Goal: Task Accomplishment & Management: Complete application form

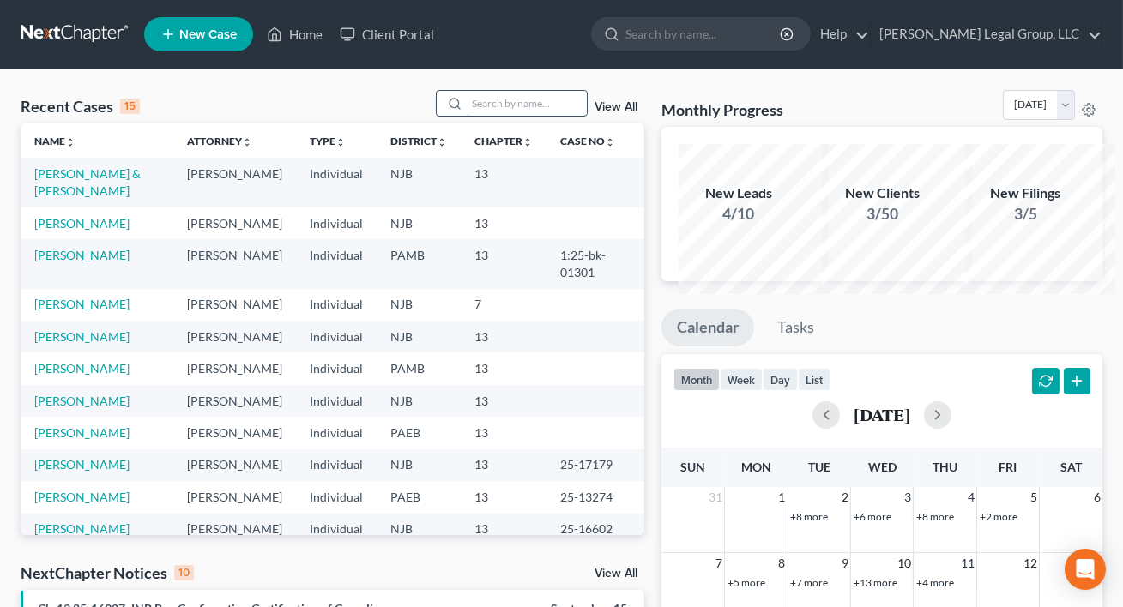
click at [467, 116] on input "search" at bounding box center [527, 103] width 120 height 25
type input "[PERSON_NAME]"
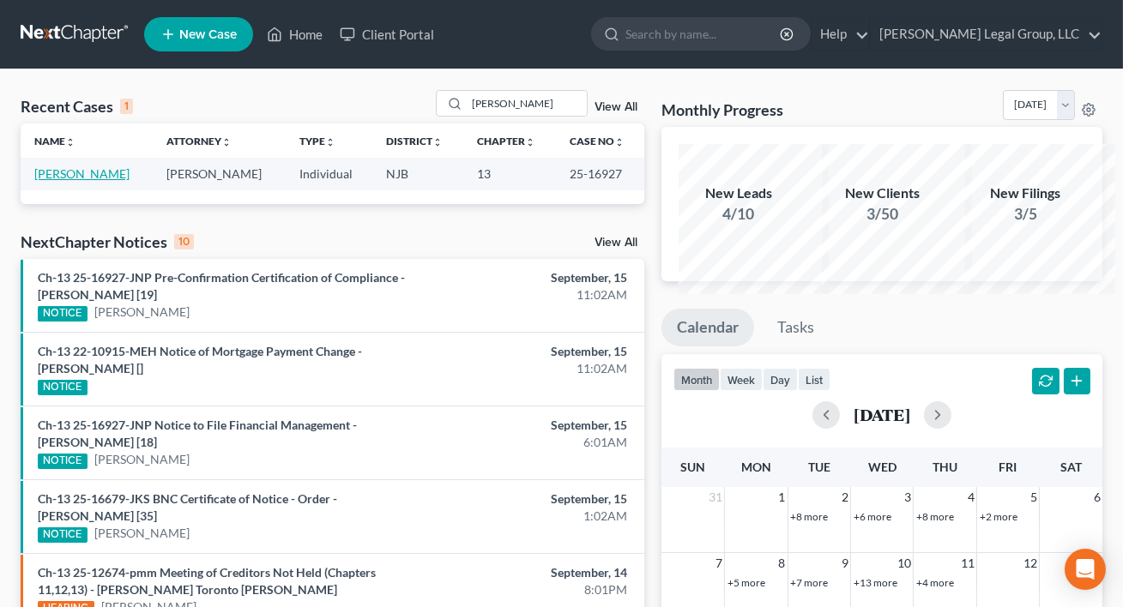
click at [65, 181] on link "[PERSON_NAME]" at bounding box center [81, 173] width 95 height 15
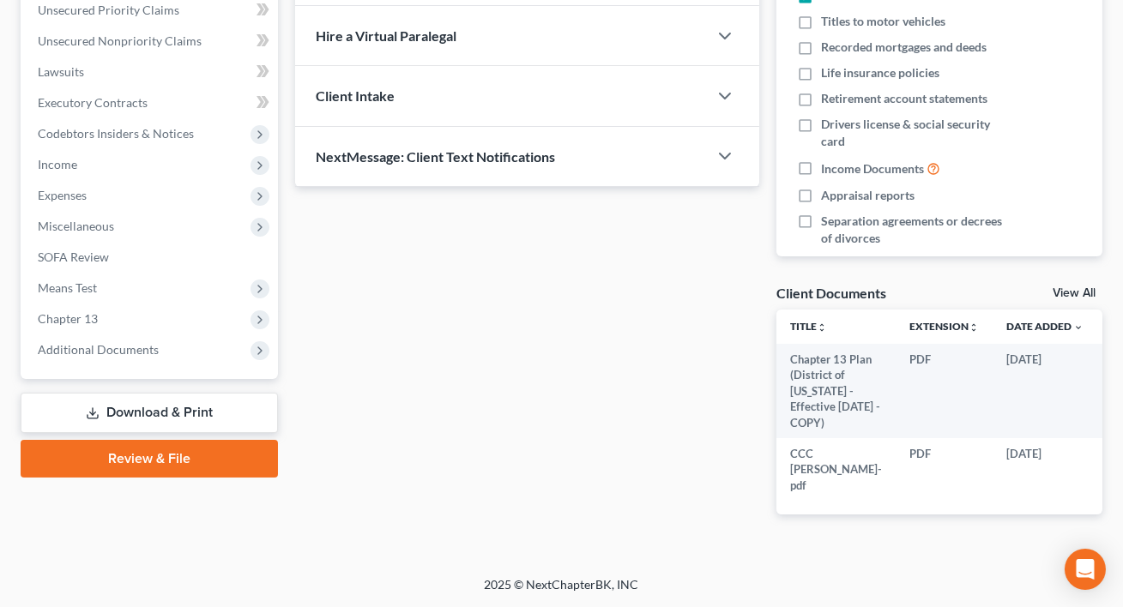
scroll to position [468, 0]
click at [86, 326] on span "Chapter 13" at bounding box center [68, 318] width 60 height 15
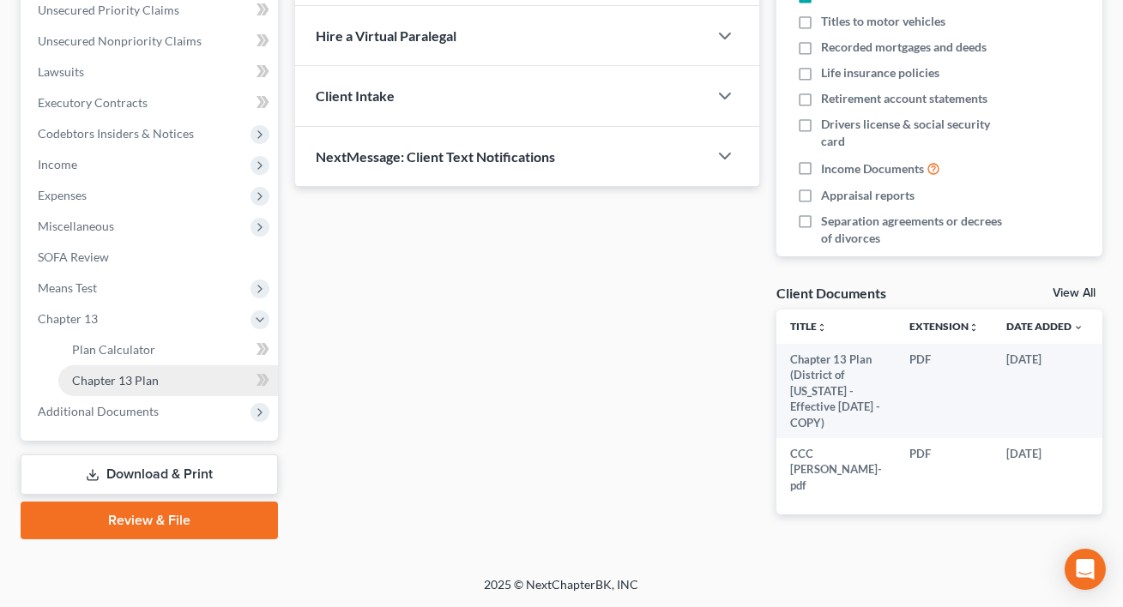
click at [127, 396] on link "Chapter 13 Plan" at bounding box center [168, 380] width 220 height 31
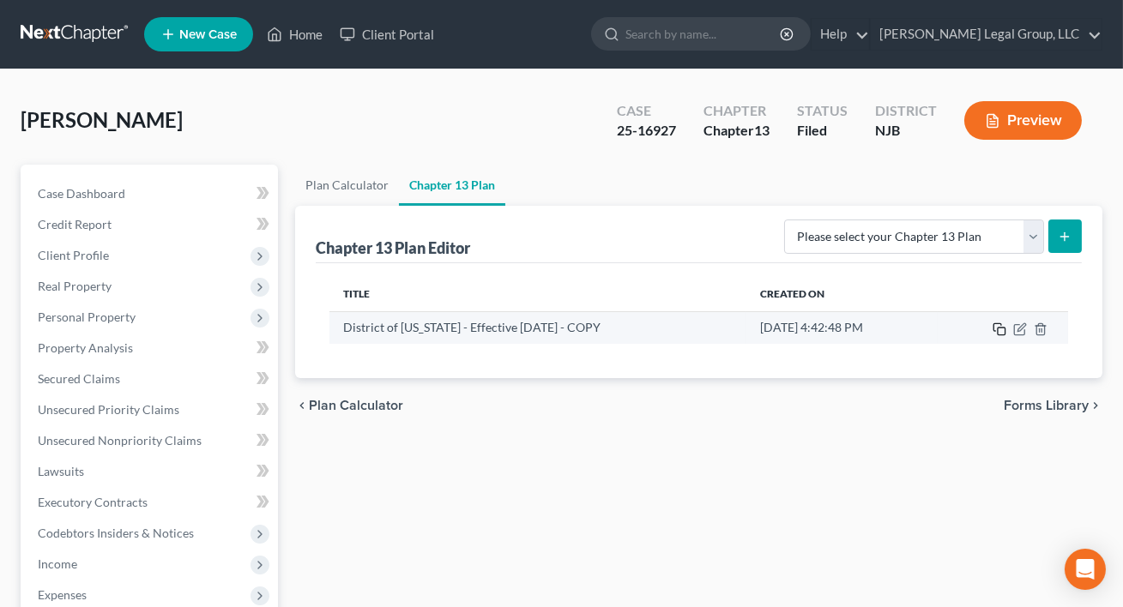
click at [993, 336] on icon "button" at bounding box center [1000, 330] width 14 height 14
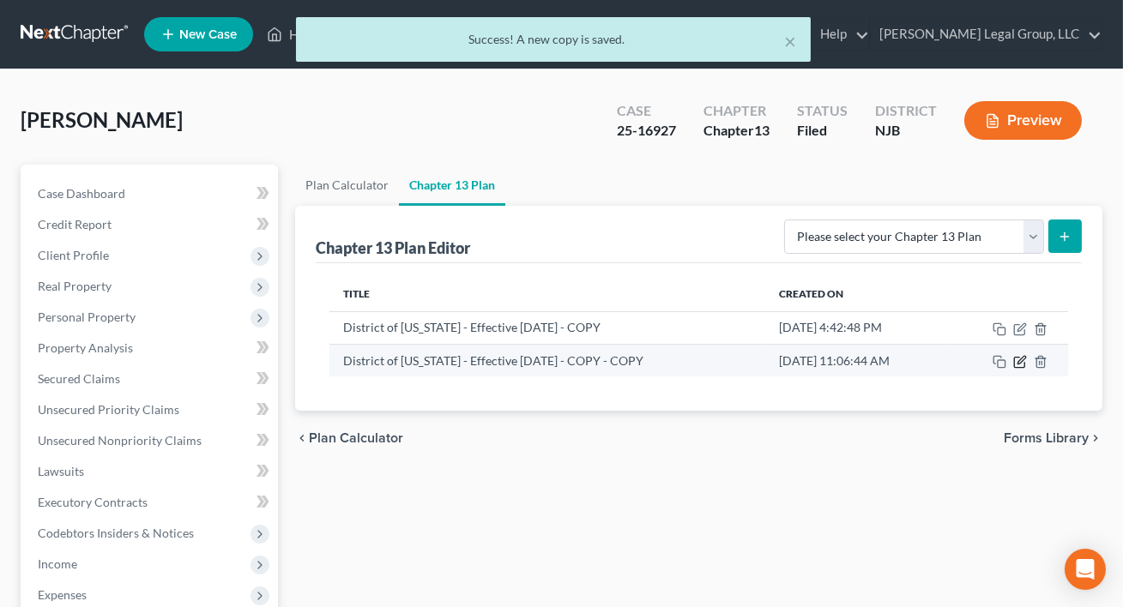
click at [1021, 364] on icon "button" at bounding box center [1021, 360] width 8 height 8
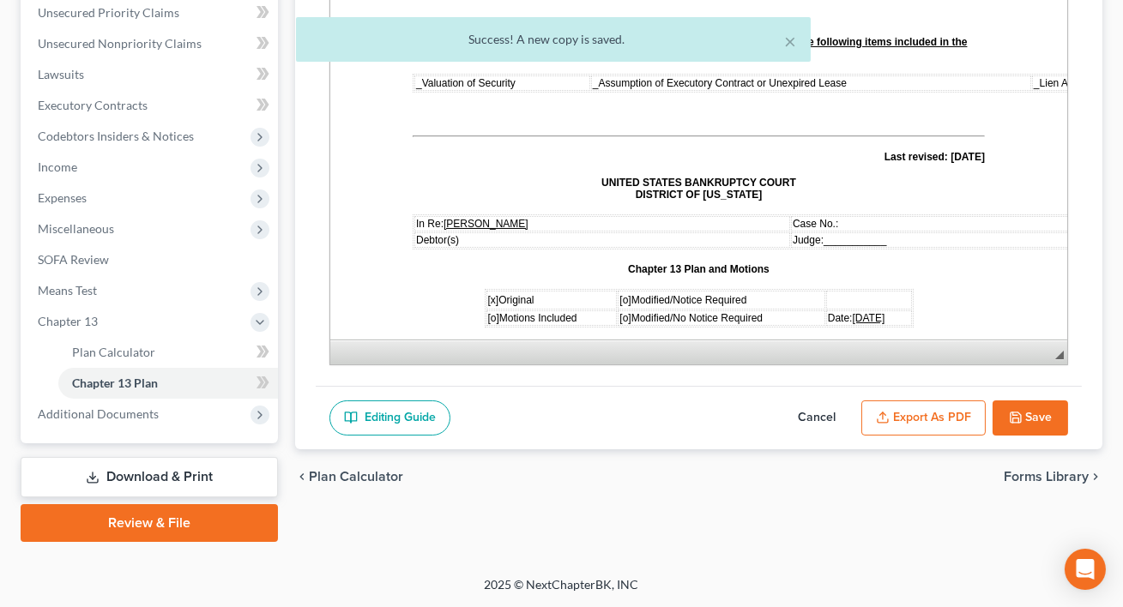
scroll to position [468, 0]
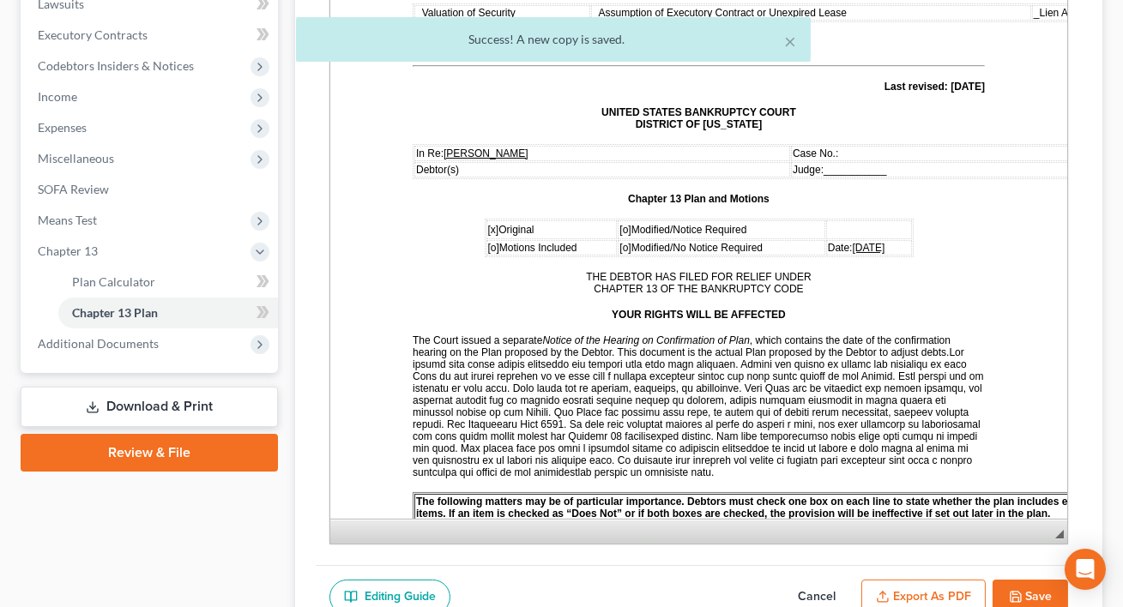
drag, startPoint x: 1379, startPoint y: 231, endPoint x: 999, endPoint y: 493, distance: 461.9
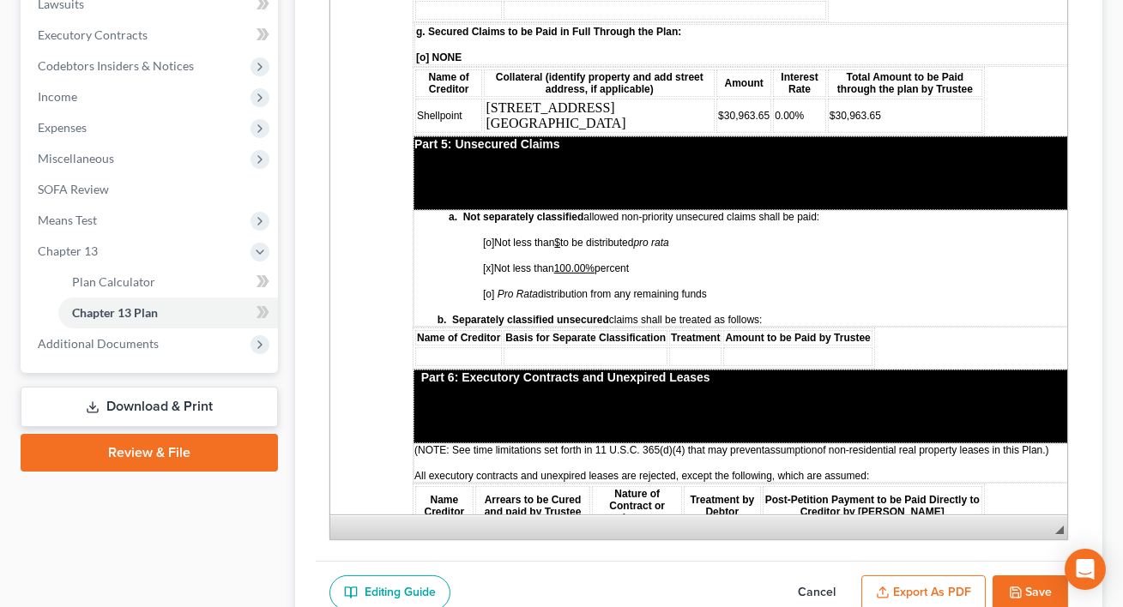
scroll to position [3119, 0]
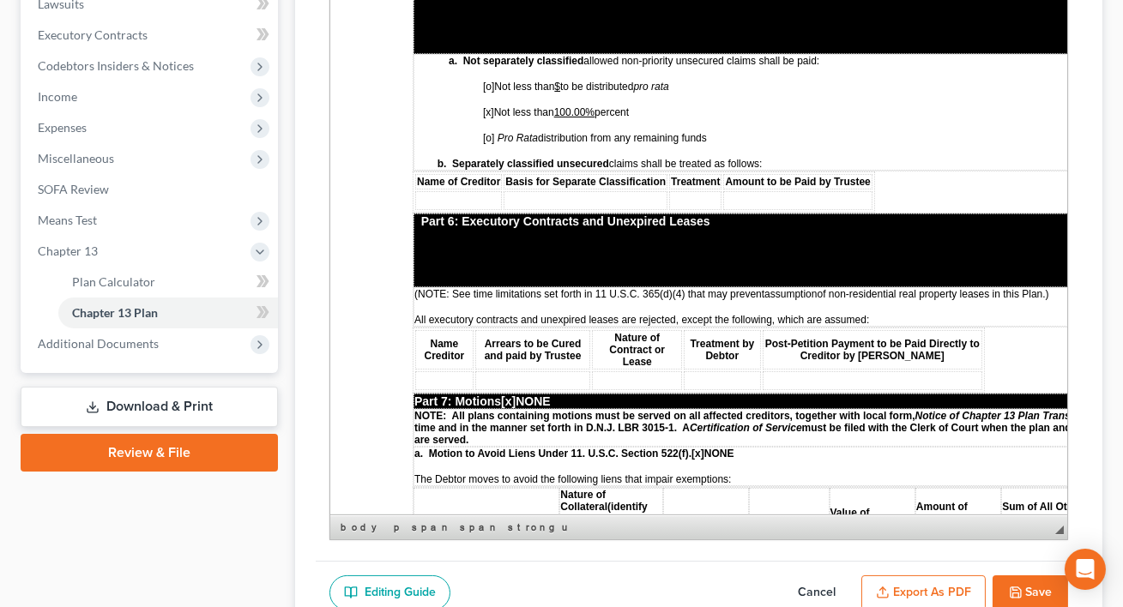
paste body
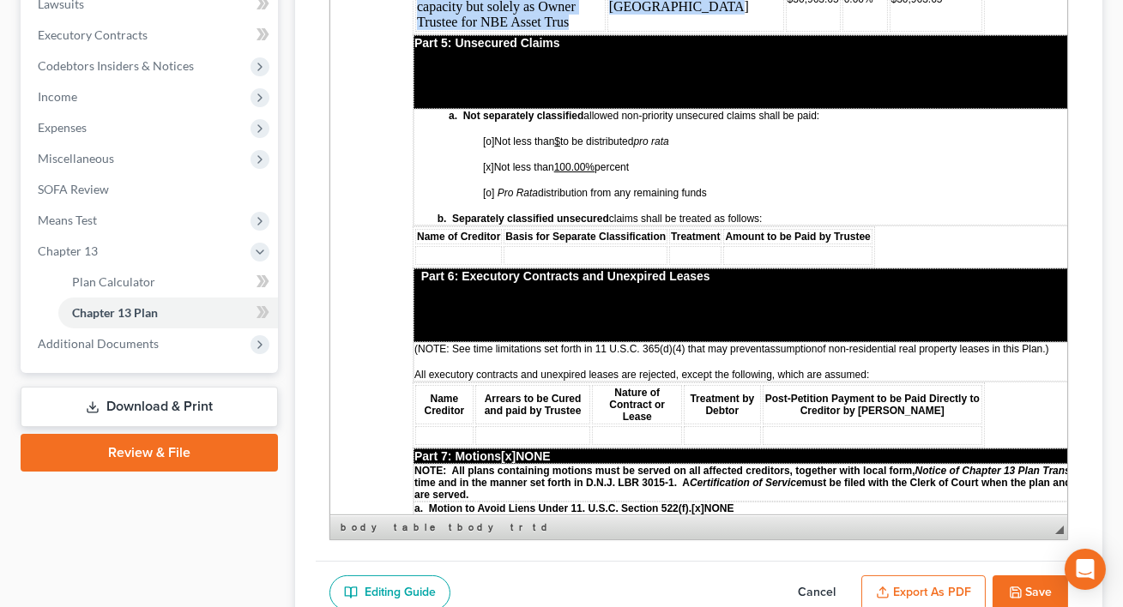
drag, startPoint x: 711, startPoint y: 366, endPoint x: 414, endPoint y: 314, distance: 301.4
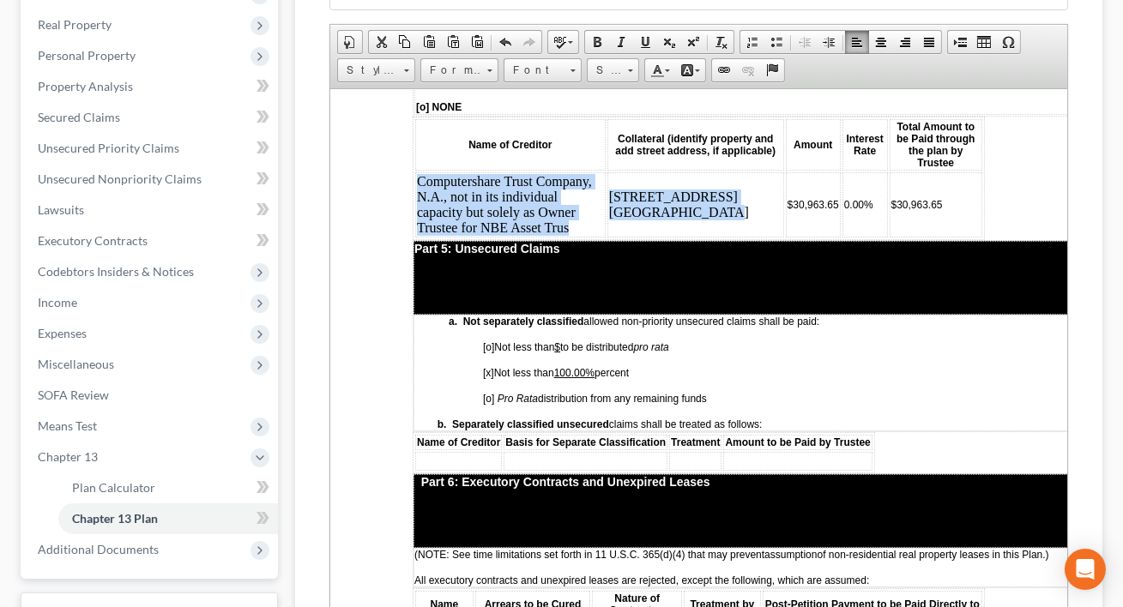
scroll to position [233, 0]
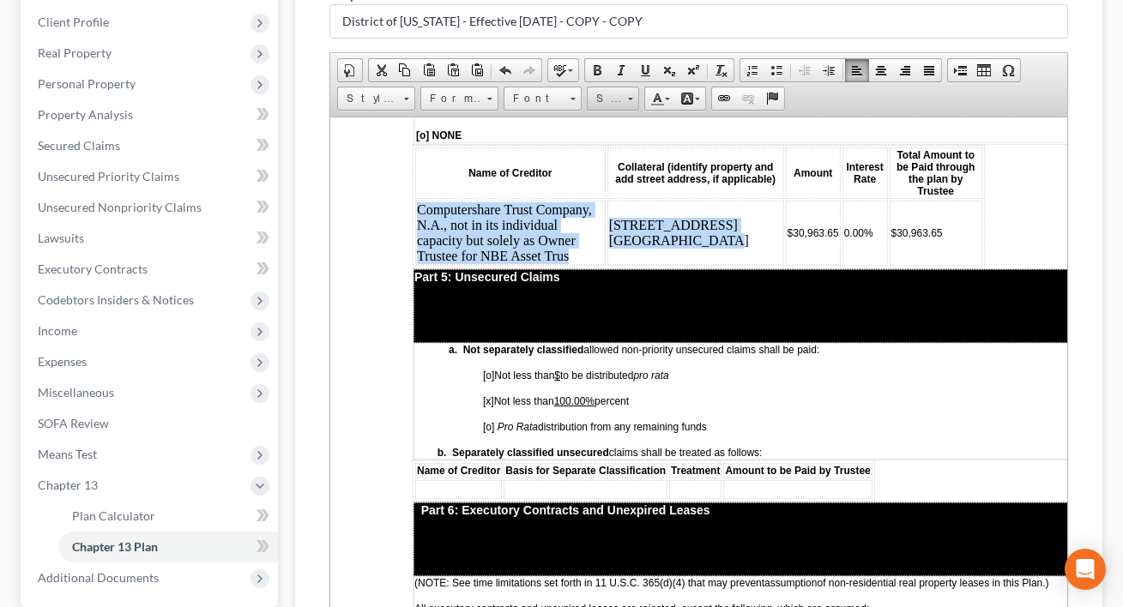
click at [639, 111] on link "Size" at bounding box center [613, 99] width 52 height 24
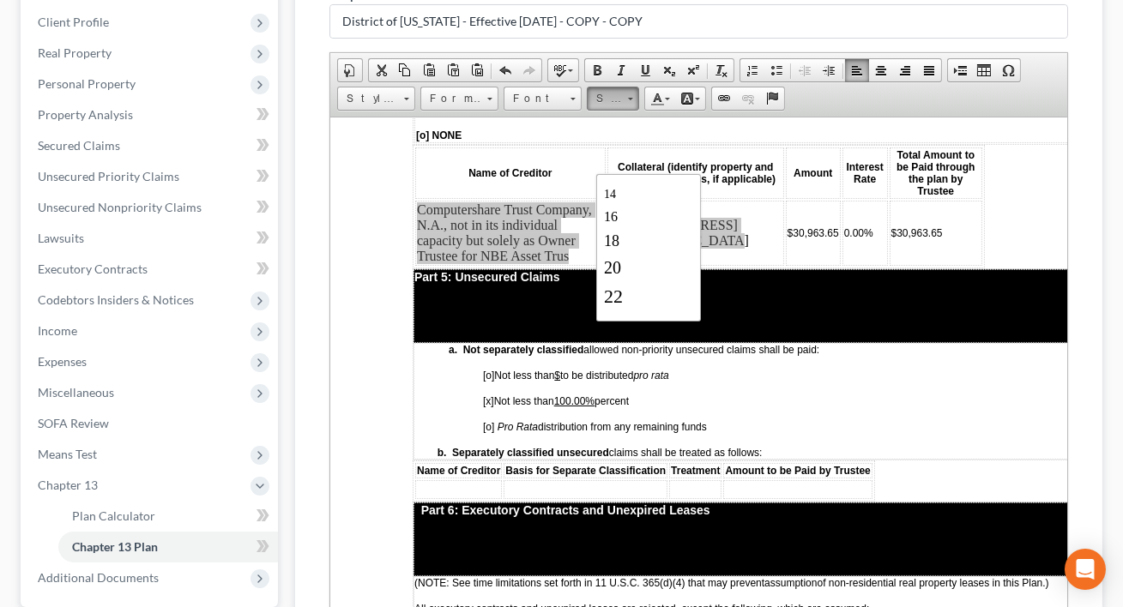
scroll to position [150, 0]
click at [640, 184] on link "14" at bounding box center [649, 172] width 98 height 22
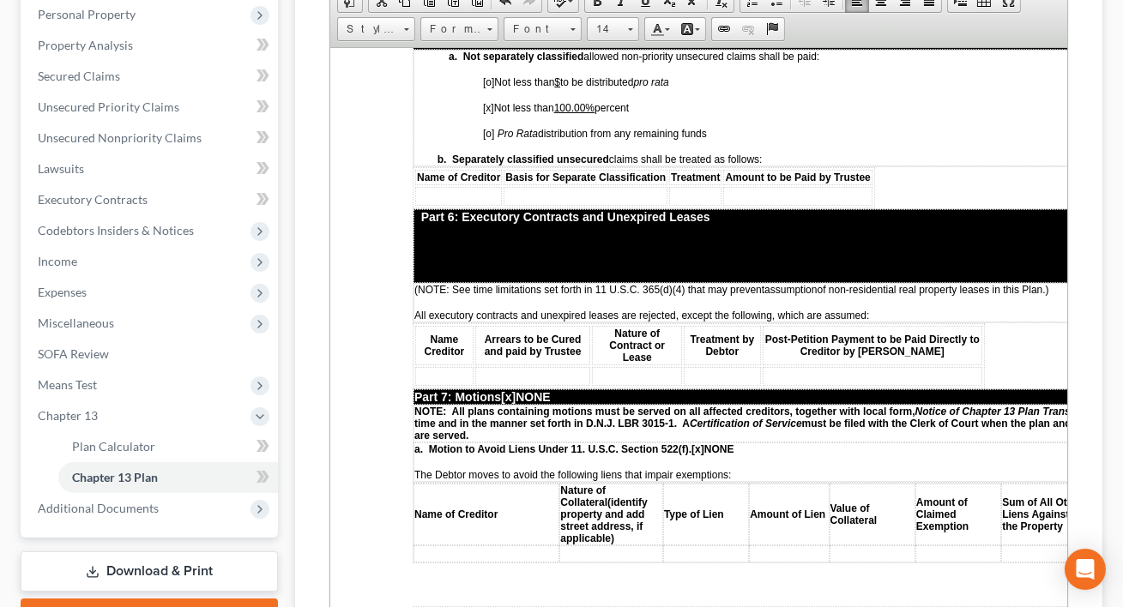
scroll to position [3353, 0]
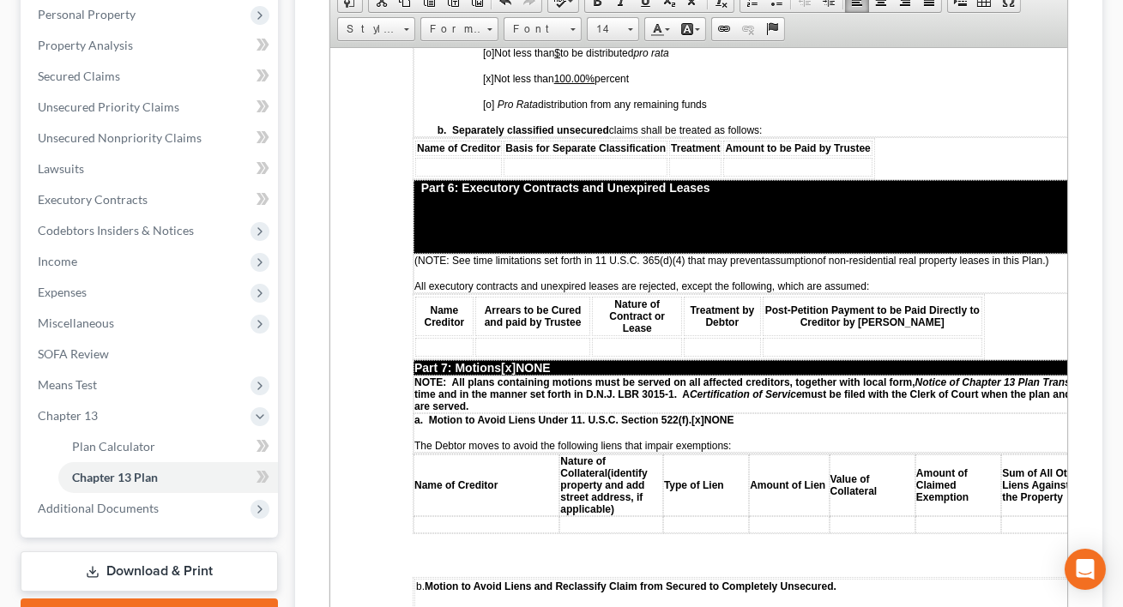
drag, startPoint x: 789, startPoint y: 236, endPoint x: 750, endPoint y: 237, distance: 39.5
drag, startPoint x: 902, startPoint y: 233, endPoint x: 854, endPoint y: 244, distance: 49.3
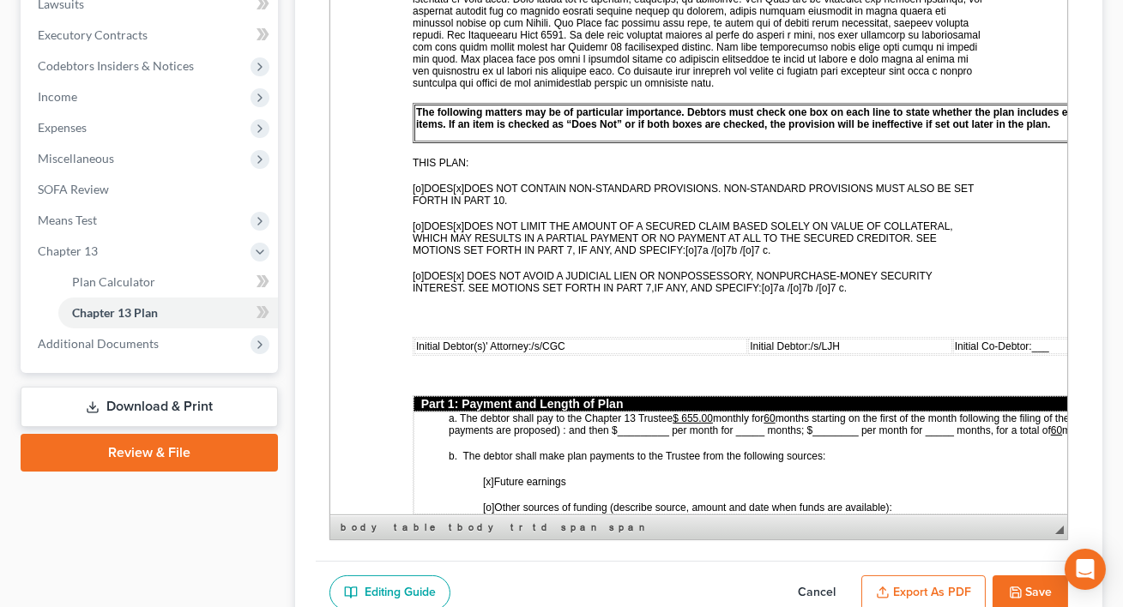
scroll to position [0, 0]
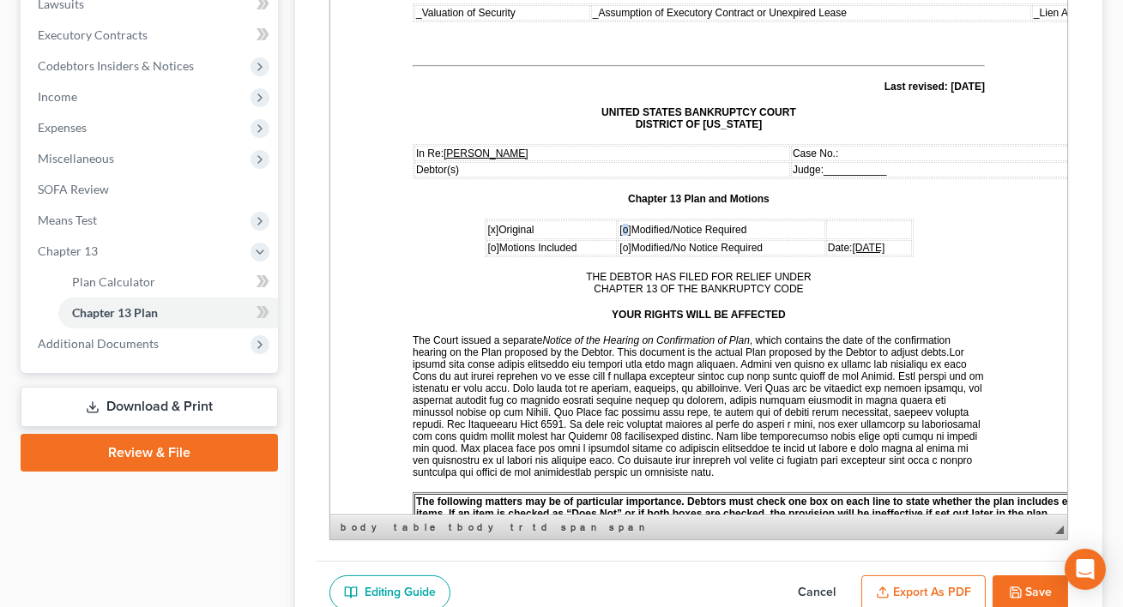
drag, startPoint x: 598, startPoint y: 256, endPoint x: 531, endPoint y: 267, distance: 67.7
click at [619, 236] on span "[o]" at bounding box center [624, 230] width 11 height 12
click at [488, 236] on span "[x]" at bounding box center [493, 230] width 11 height 12
click at [859, 176] on span "___________" at bounding box center [855, 170] width 63 height 12
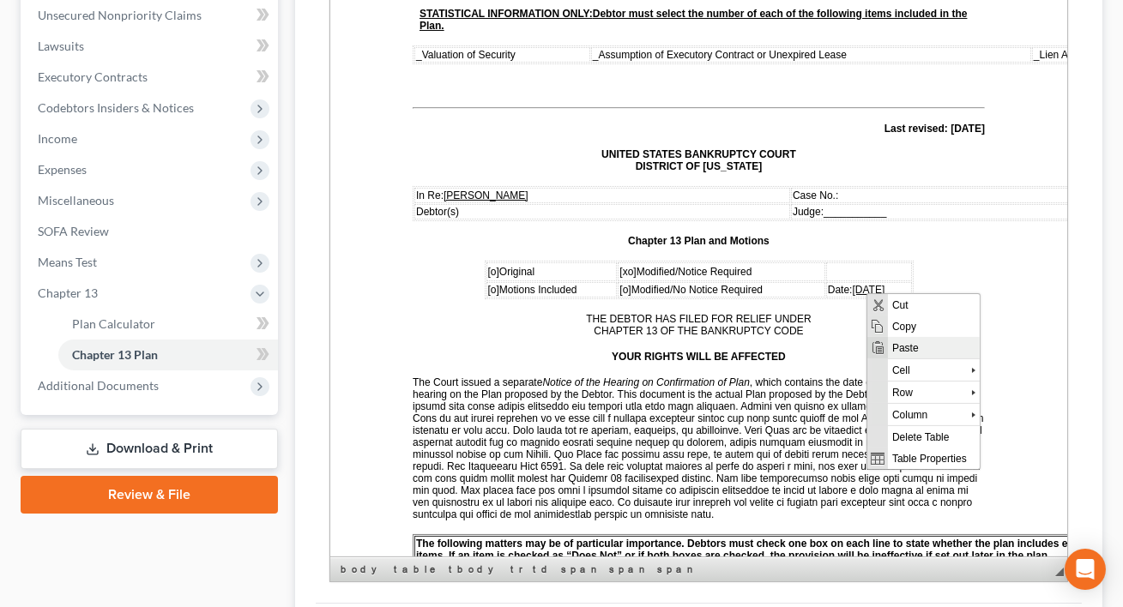
click at [904, 352] on span "Paste" at bounding box center [933, 346] width 92 height 21
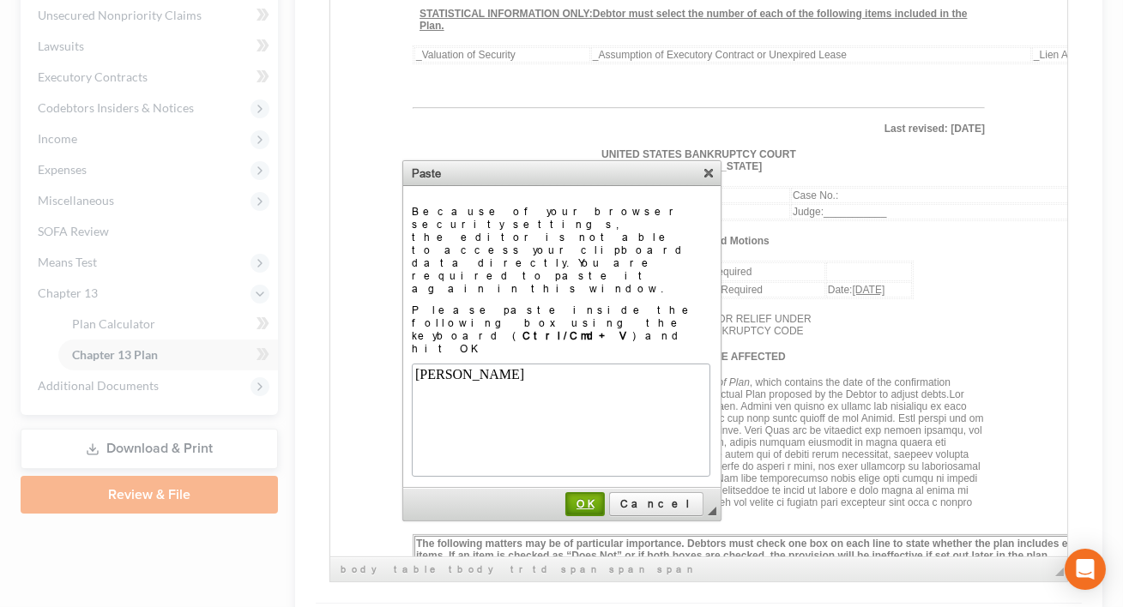
click at [605, 492] on link "OK" at bounding box center [584, 504] width 39 height 24
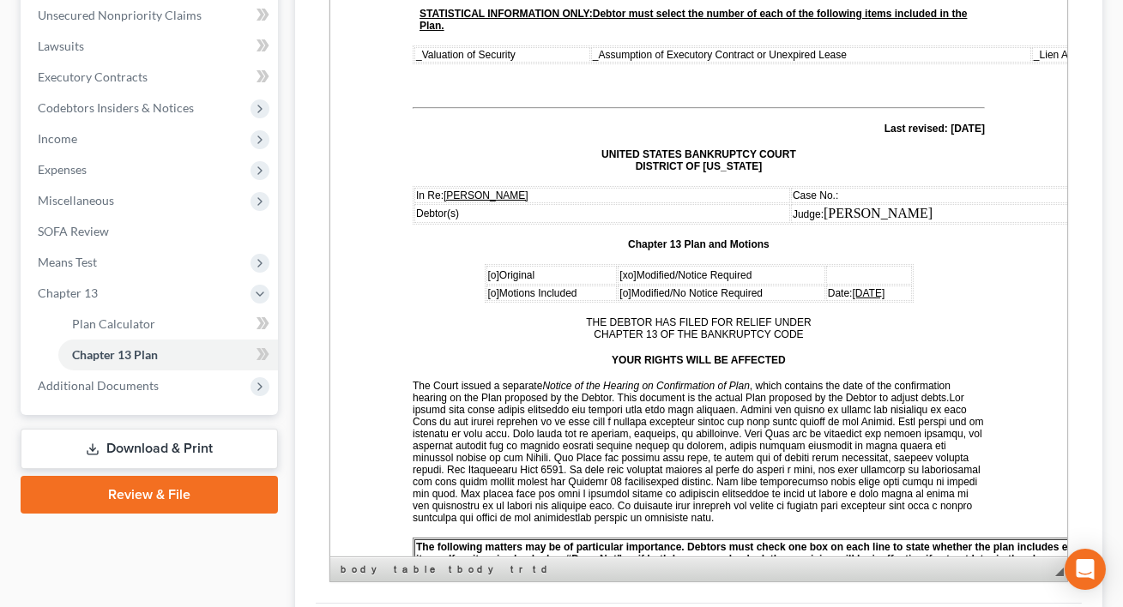
click at [845, 202] on p "Case No.:" at bounding box center [979, 196] width 372 height 12
click at [814, 202] on span "Case No.:" at bounding box center [815, 196] width 45 height 12
click at [844, 202] on p "Case No.:" at bounding box center [979, 196] width 372 height 12
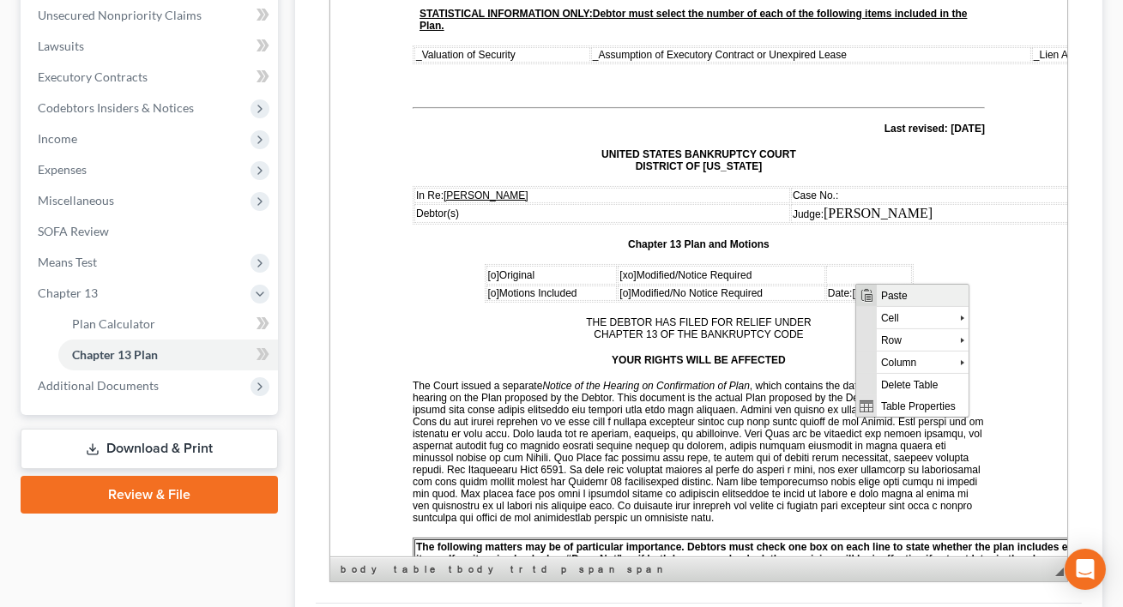
click at [910, 300] on span "Paste" at bounding box center [922, 294] width 92 height 21
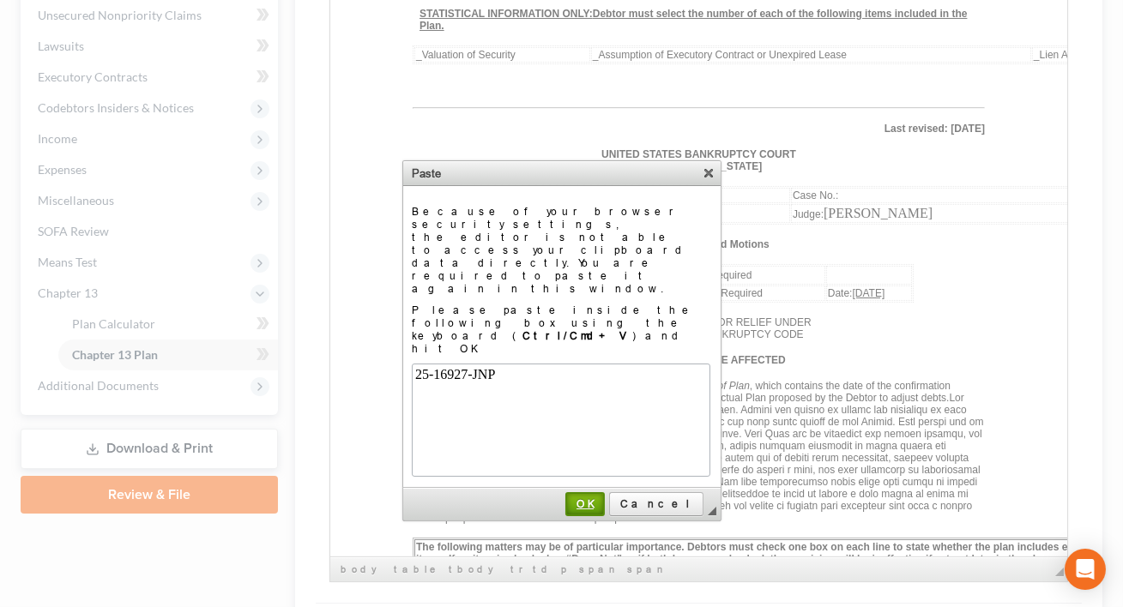
click at [603, 498] on span "OK" at bounding box center [585, 504] width 36 height 13
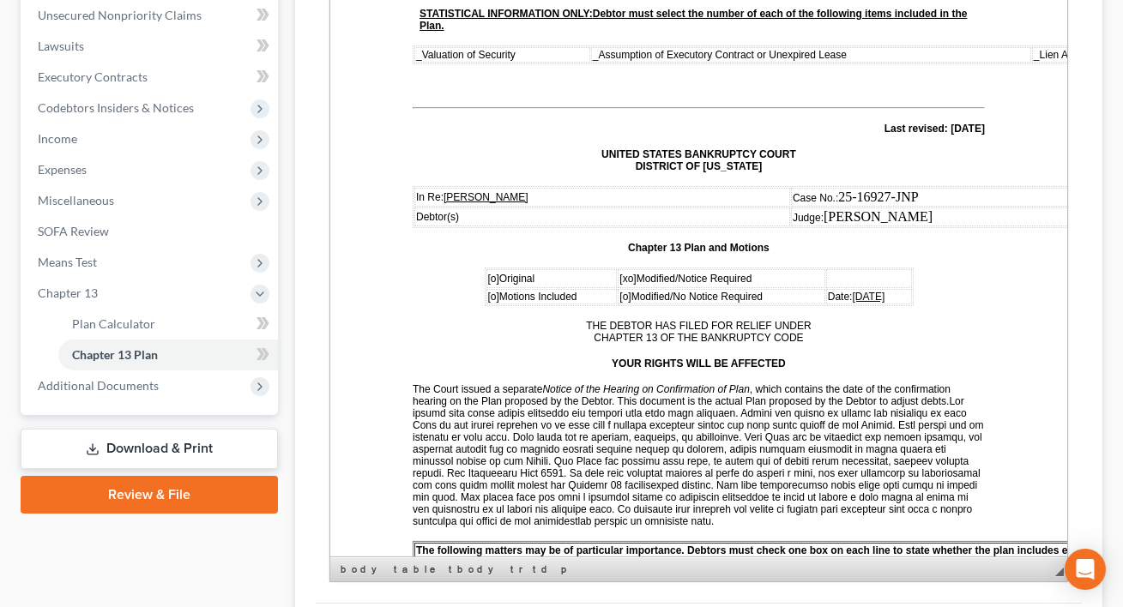
drag, startPoint x: 997, startPoint y: 248, endPoint x: 775, endPoint y: 220, distance: 223.0
click at [775, 220] on tbody "In Re: [PERSON_NAME] Case No.: 25-16927-JNP ​ Debtor(s) Judge: [PERSON_NAME]" at bounding box center [790, 207] width 752 height 39
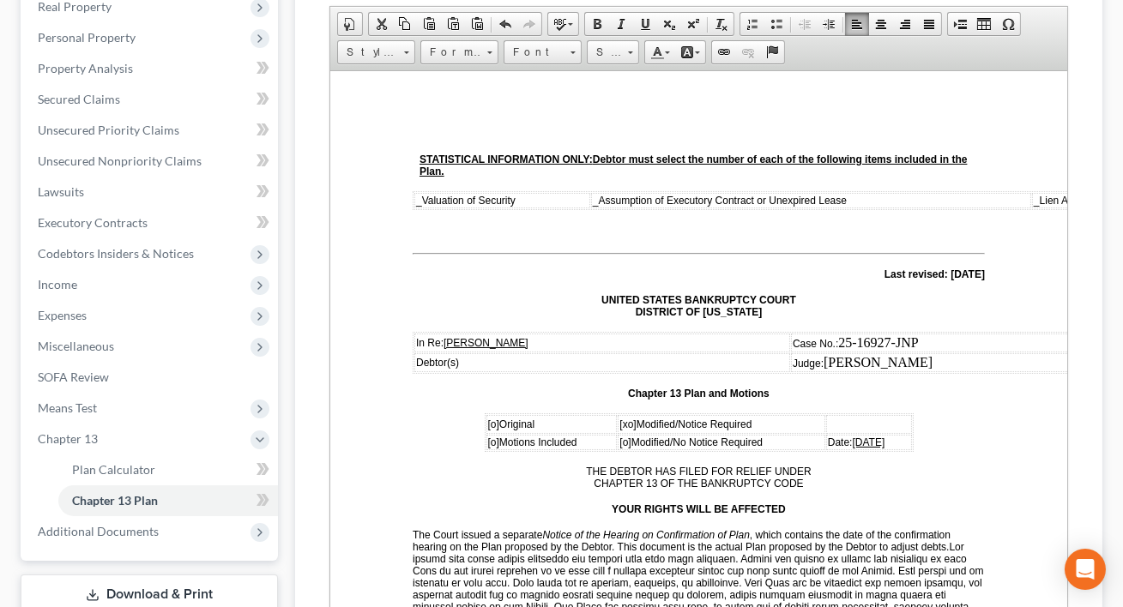
scroll to position [269, 0]
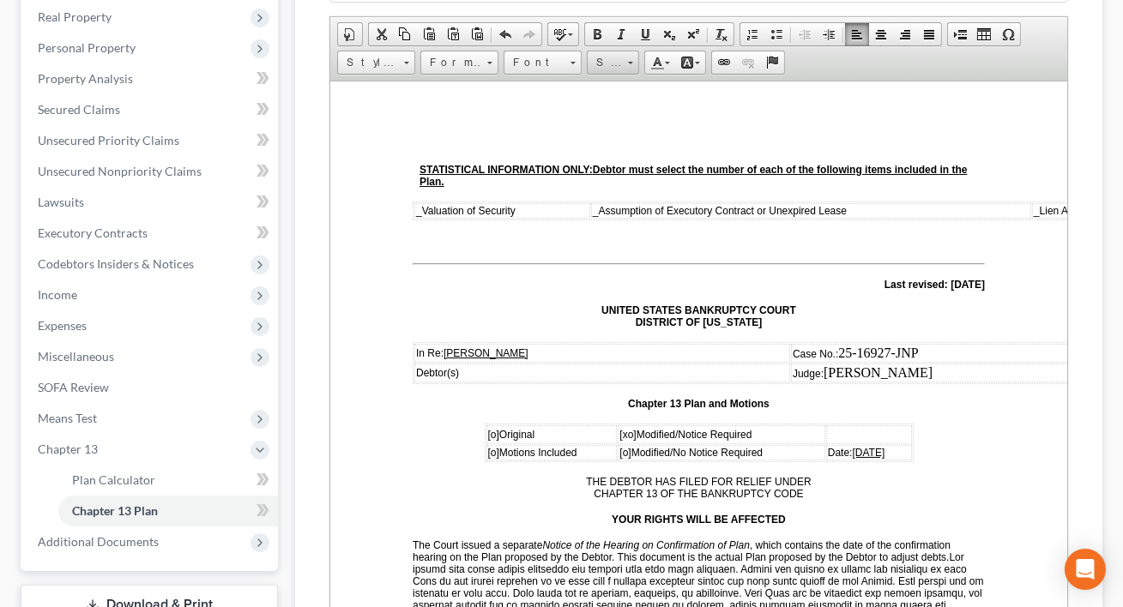
click at [639, 75] on link "Size" at bounding box center [613, 63] width 52 height 24
click at [655, 220] on link "14" at bounding box center [649, 209] width 98 height 22
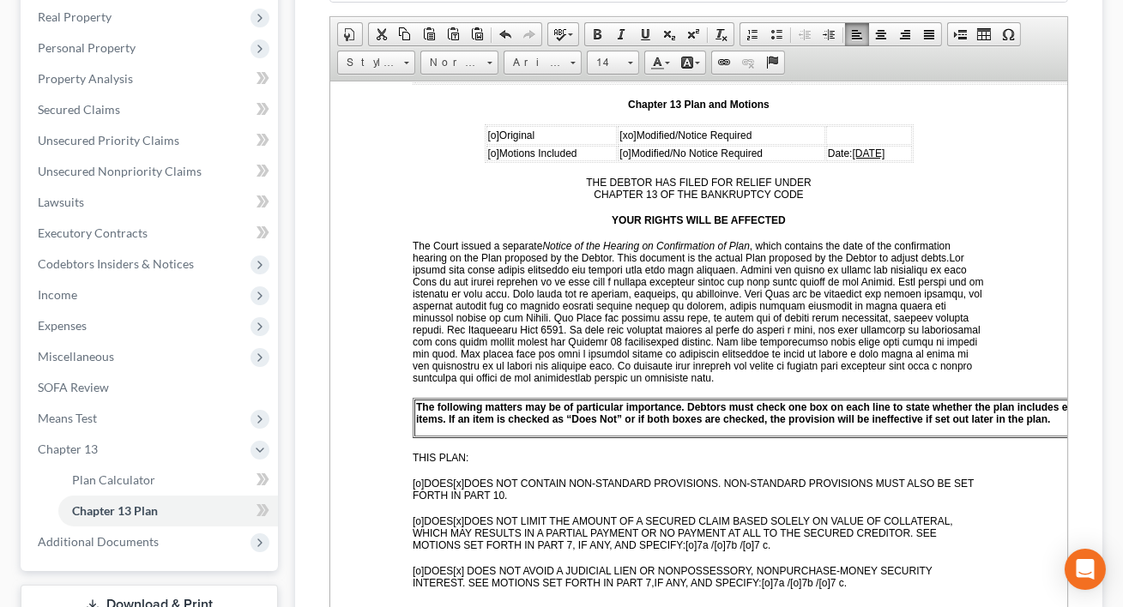
scroll to position [311, 0]
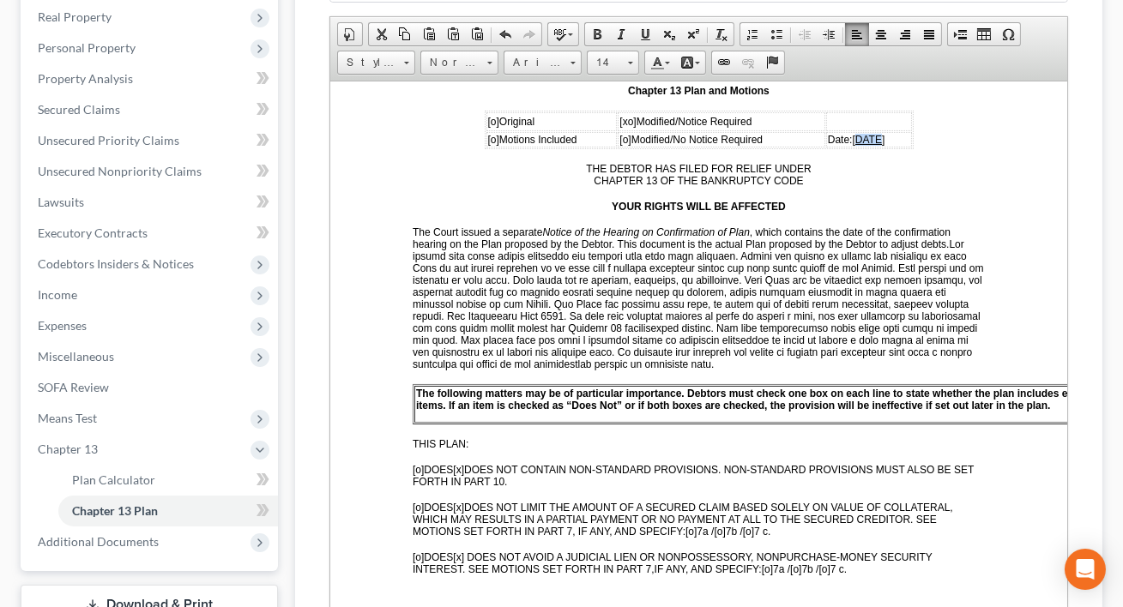
drag, startPoint x: 843, startPoint y: 166, endPoint x: 827, endPoint y: 166, distance: 16.3
click at [853, 145] on span "[DATE]" at bounding box center [869, 139] width 33 height 12
click at [619, 127] on span "[xo]" at bounding box center [627, 121] width 16 height 12
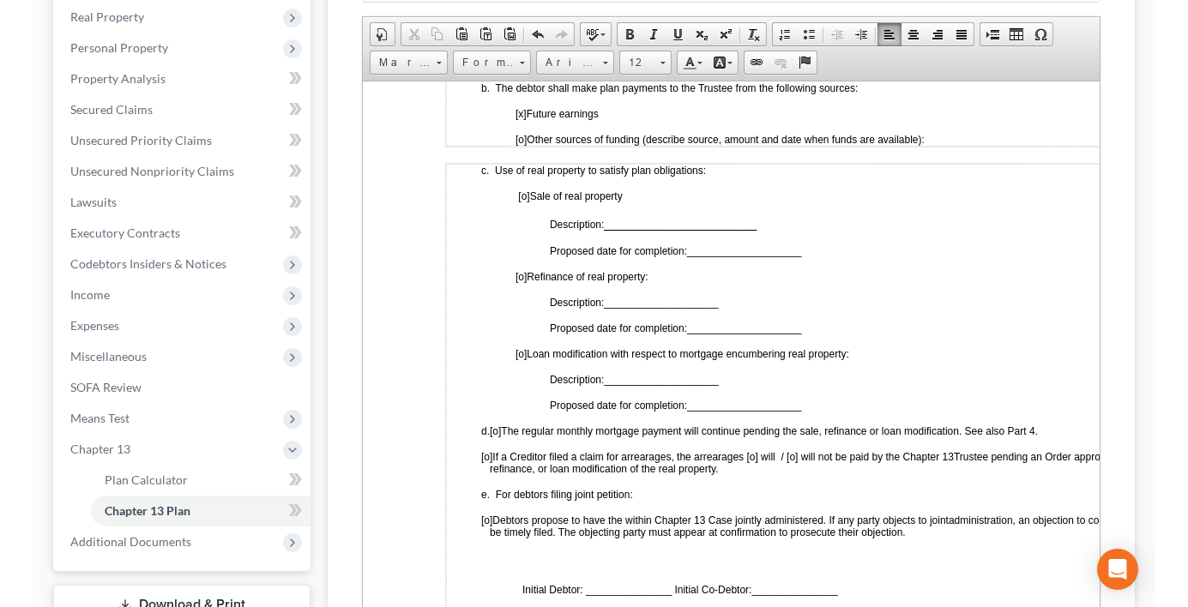
scroll to position [935, 0]
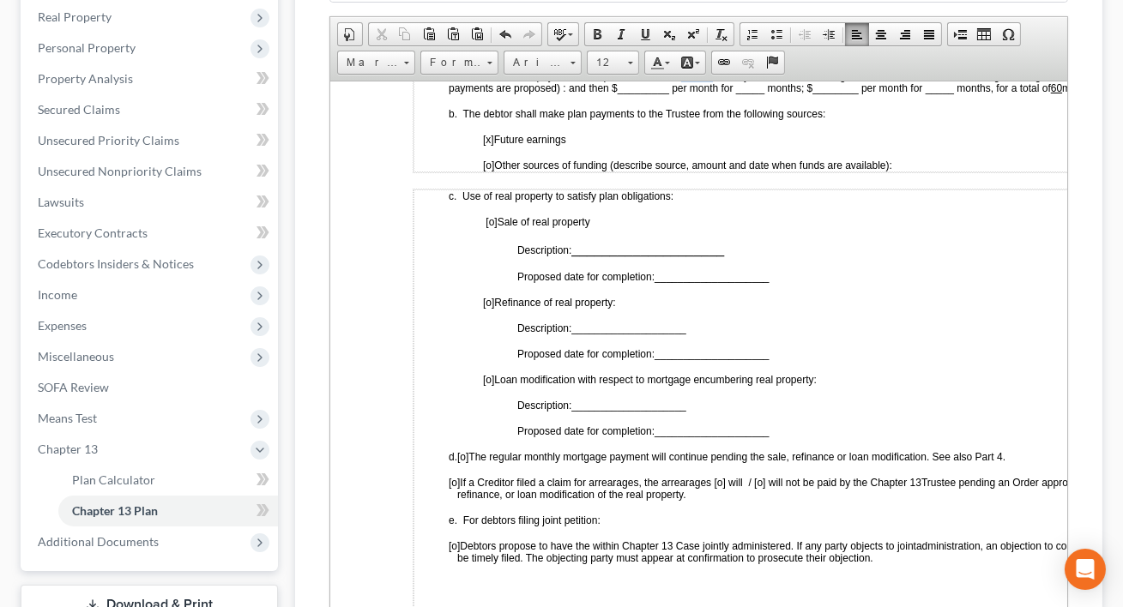
drag, startPoint x: 714, startPoint y: 160, endPoint x: 686, endPoint y: 160, distance: 27.5
click at [686, 81] on u "$ 655.00" at bounding box center [693, 75] width 40 height 12
click at [778, 81] on u "60" at bounding box center [772, 75] width 11 height 12
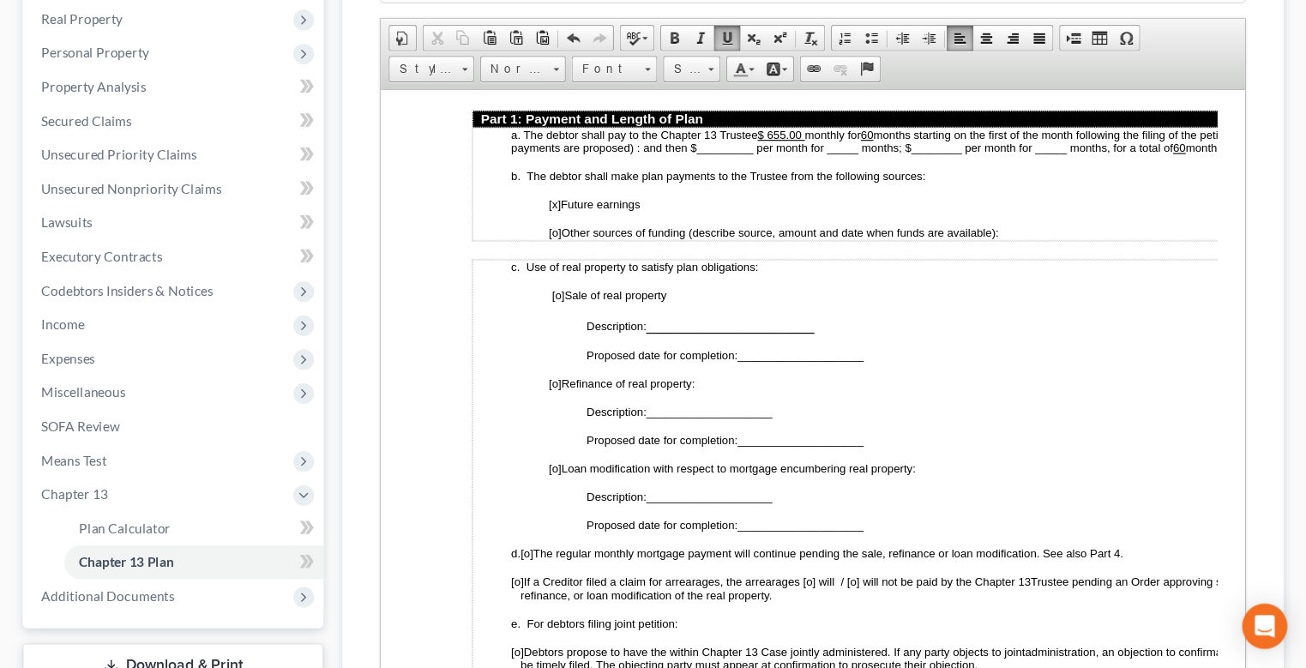
scroll to position [270, 0]
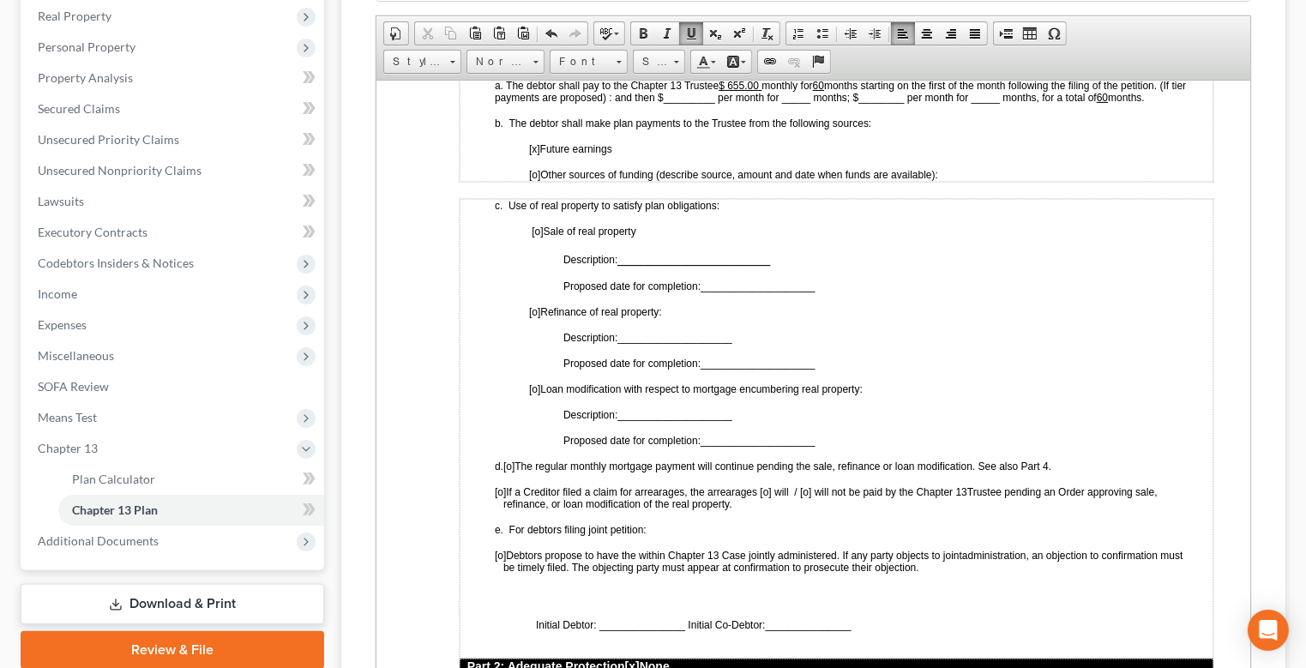
drag, startPoint x: 831, startPoint y: 159, endPoint x: 872, endPoint y: 133, distance: 48.6
click at [831, 103] on span "months starting on the first of the month following the filing of the petition.…" at bounding box center [839, 89] width 691 height 27
click at [714, 103] on span "months starting on the first of the month following the filing of the petition.…" at bounding box center [837, 91] width 686 height 24
drag, startPoint x: 695, startPoint y: 169, endPoint x: 658, endPoint y: 172, distance: 37.0
click at [658, 103] on span "months starting on the first of the month following the filing of the petition.…" at bounding box center [837, 91] width 686 height 24
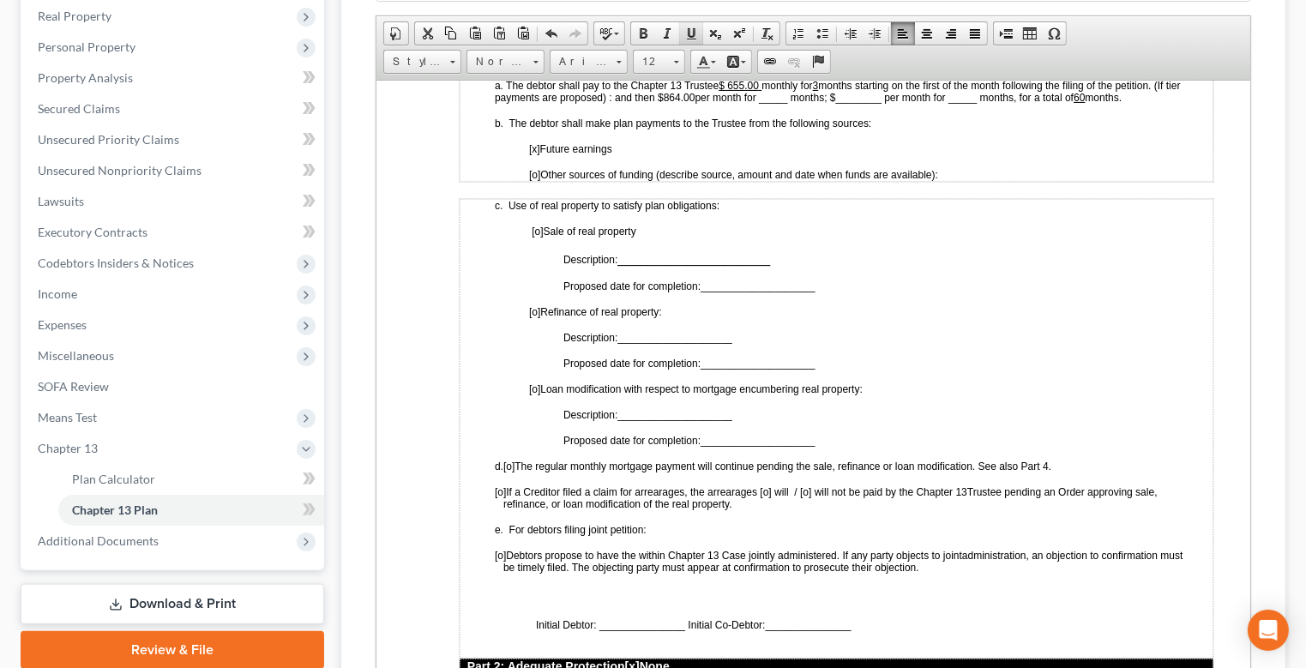
click at [698, 40] on span at bounding box center [692, 34] width 14 height 14
drag, startPoint x: 795, startPoint y: 169, endPoint x: 769, endPoint y: 166, distance: 26.8
click at [769, 103] on span "months starting on the first of the month following the filing of the petition.…" at bounding box center [837, 91] width 686 height 24
drag, startPoint x: 768, startPoint y: 164, endPoint x: 781, endPoint y: 172, distance: 16.2
click at [781, 103] on span "months starting on the first of the month following the filing of the petition.…" at bounding box center [837, 91] width 686 height 24
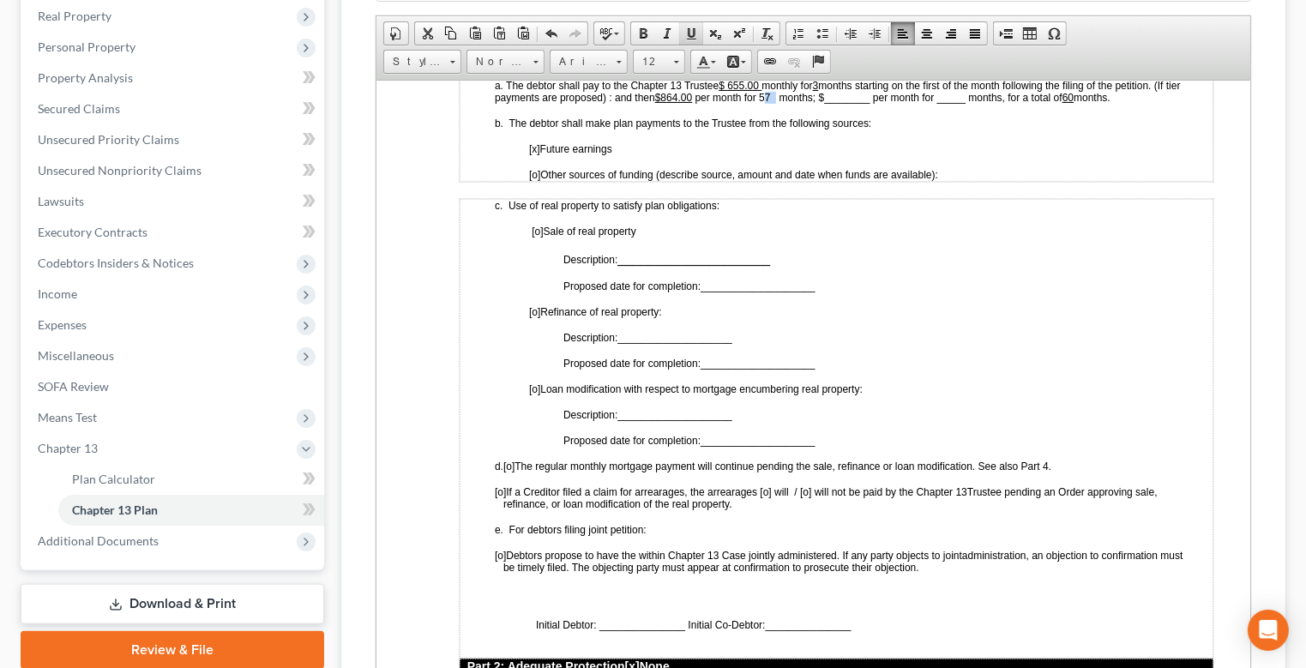
click at [696, 40] on span at bounding box center [692, 34] width 14 height 14
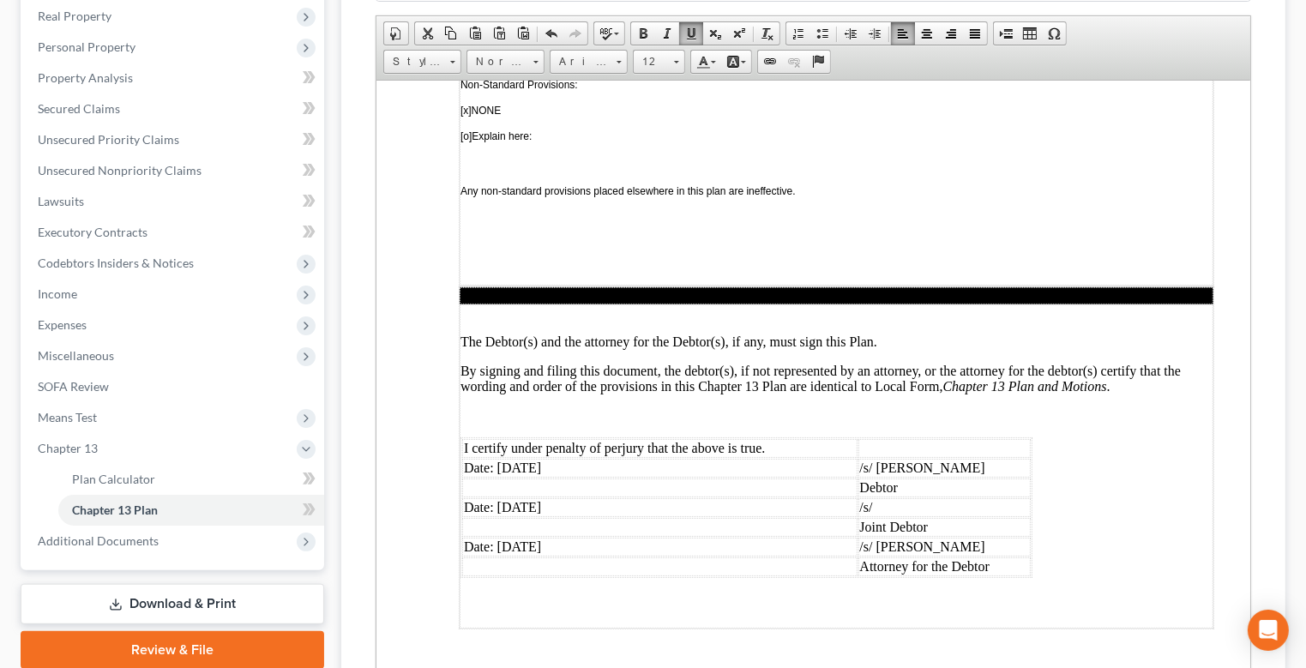
scroll to position [4908, 0]
drag, startPoint x: 769, startPoint y: 260, endPoint x: 624, endPoint y: 253, distance: 144.3
click at [679, 15] on p "Explain below why the plan is being modified:" at bounding box center [836, 9] width 752 height 12
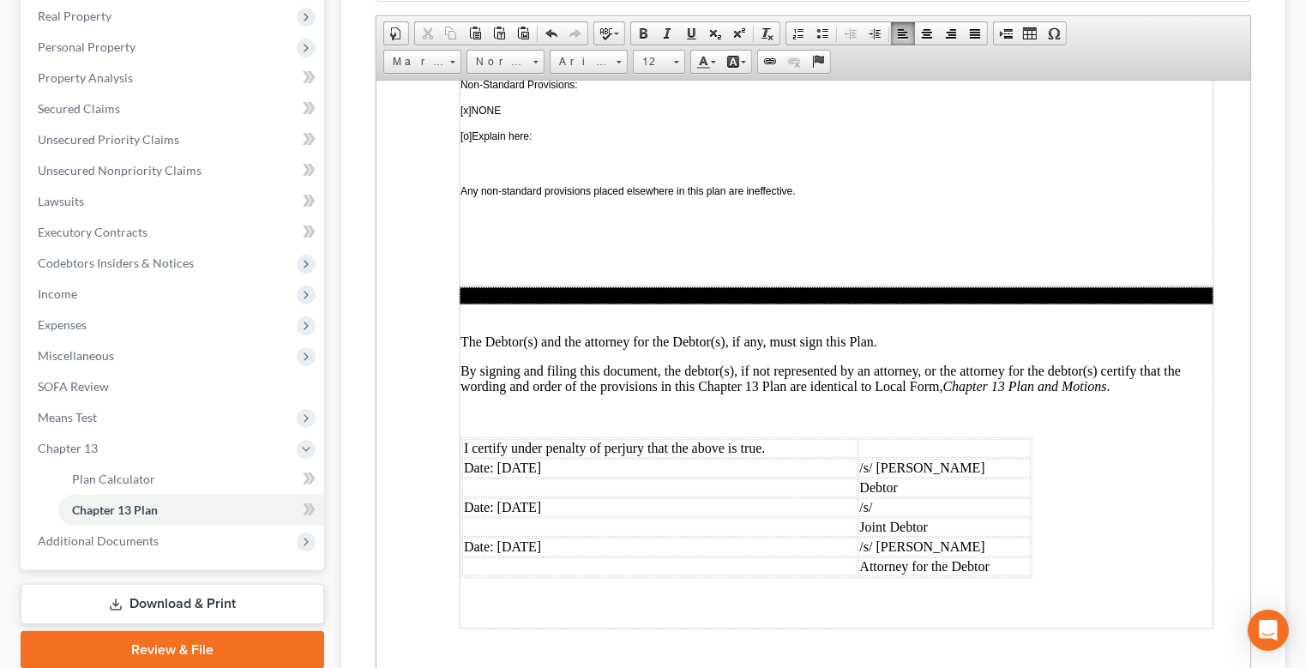
click at [866, 59] on span "[o]" at bounding box center [859, 53] width 11 height 12
drag, startPoint x: 541, startPoint y: 409, endPoint x: 508, endPoint y: 414, distance: 33.8
click at [508, 458] on td "Date: [DATE]" at bounding box center [659, 467] width 395 height 19
drag, startPoint x: 549, startPoint y: 458, endPoint x: 510, endPoint y: 460, distance: 38.6
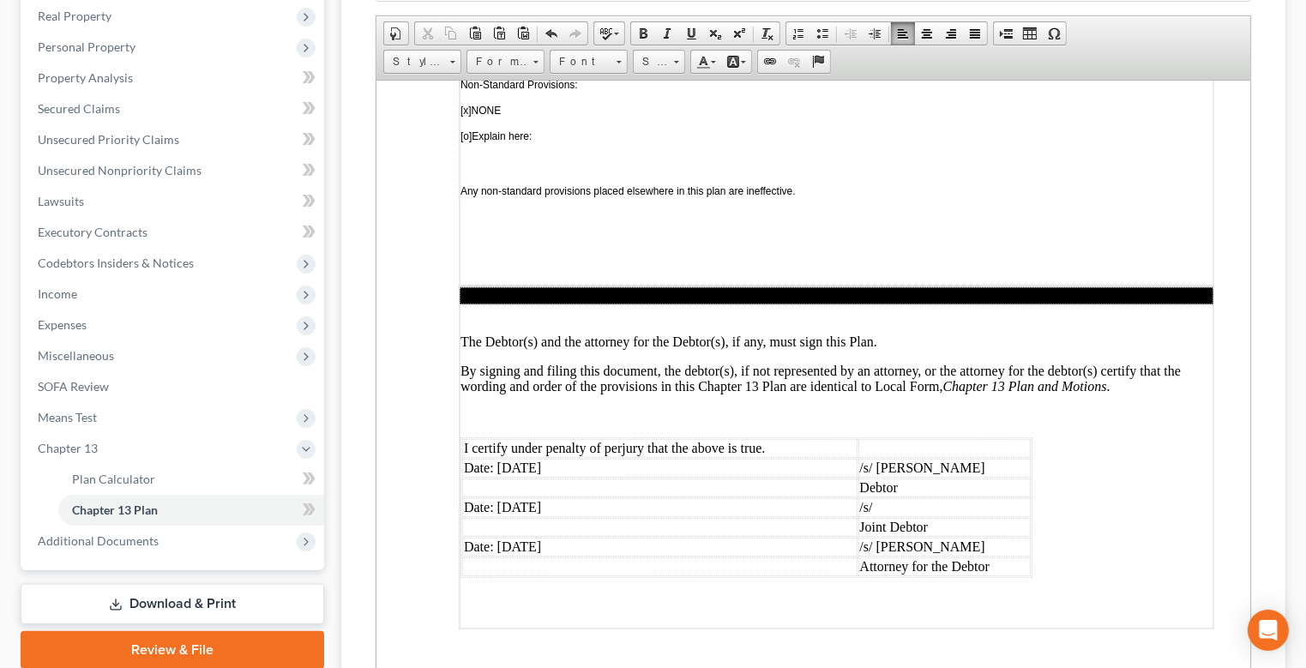
click at [510, 498] on td "Date: [DATE]" at bounding box center [659, 507] width 395 height 19
drag, startPoint x: 540, startPoint y: 502, endPoint x: 635, endPoint y: 516, distance: 96.2
click at [543, 537] on td "Date: [DATE]" at bounding box center [659, 546] width 395 height 19
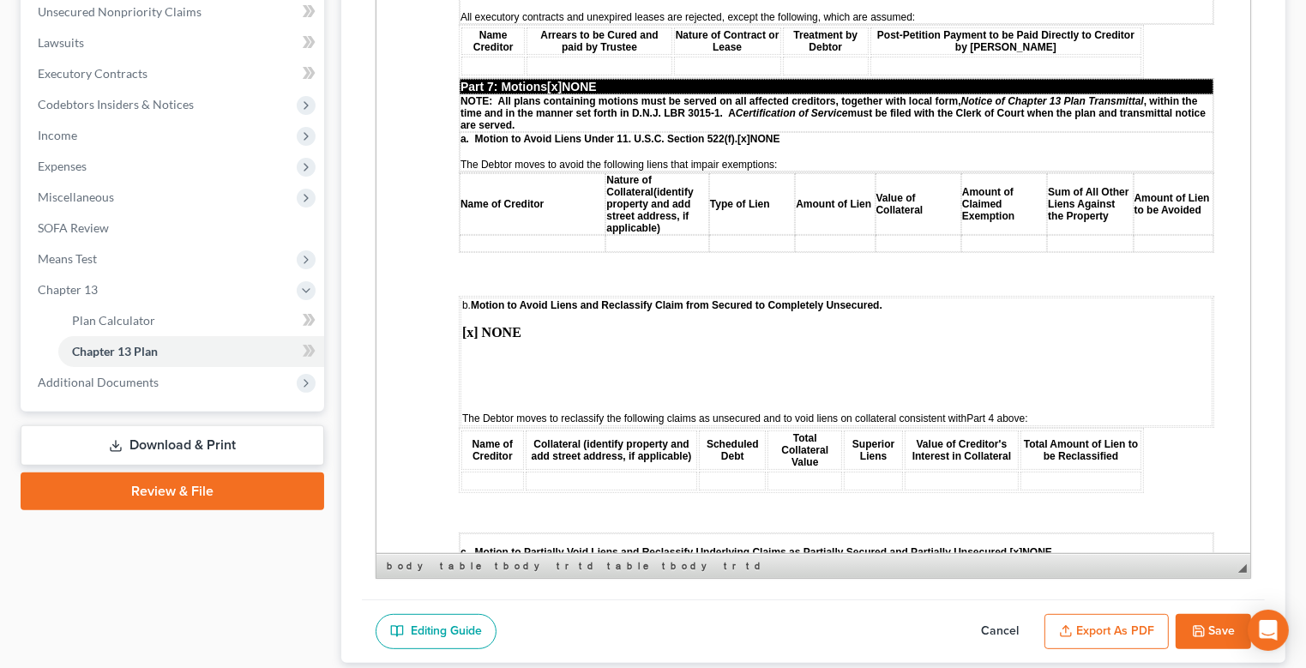
scroll to position [3407, 0]
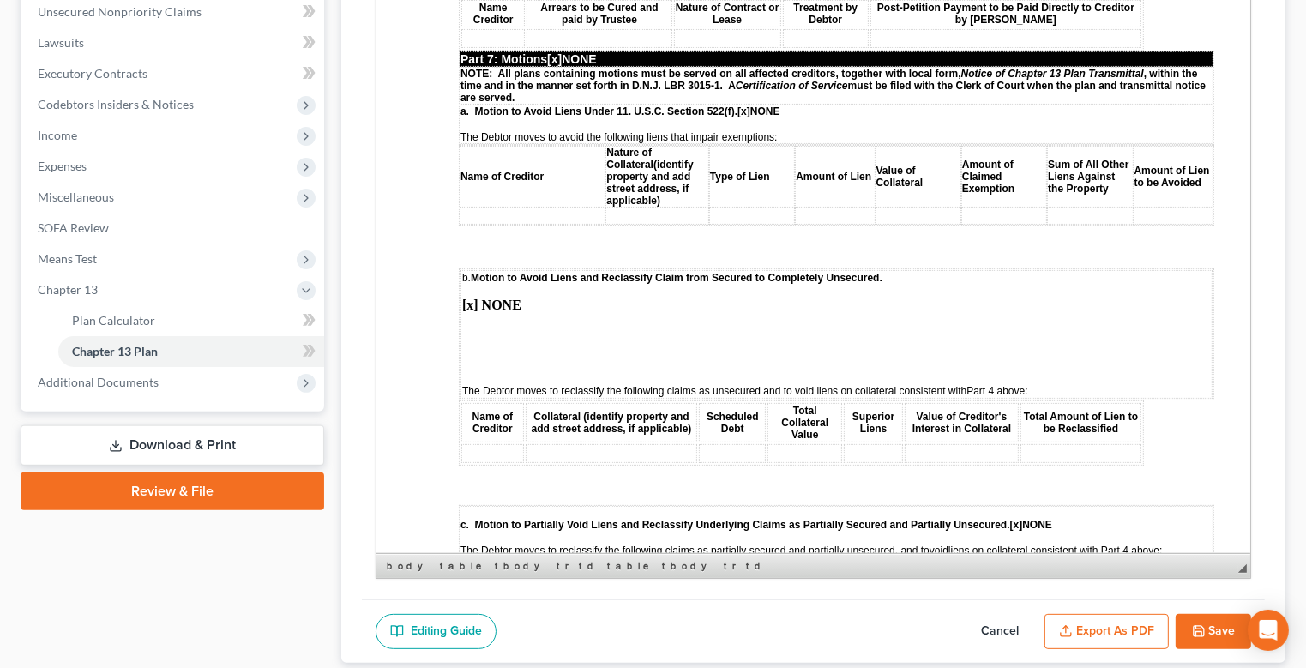
drag, startPoint x: 922, startPoint y: 184, endPoint x: 941, endPoint y: 212, distance: 34.0
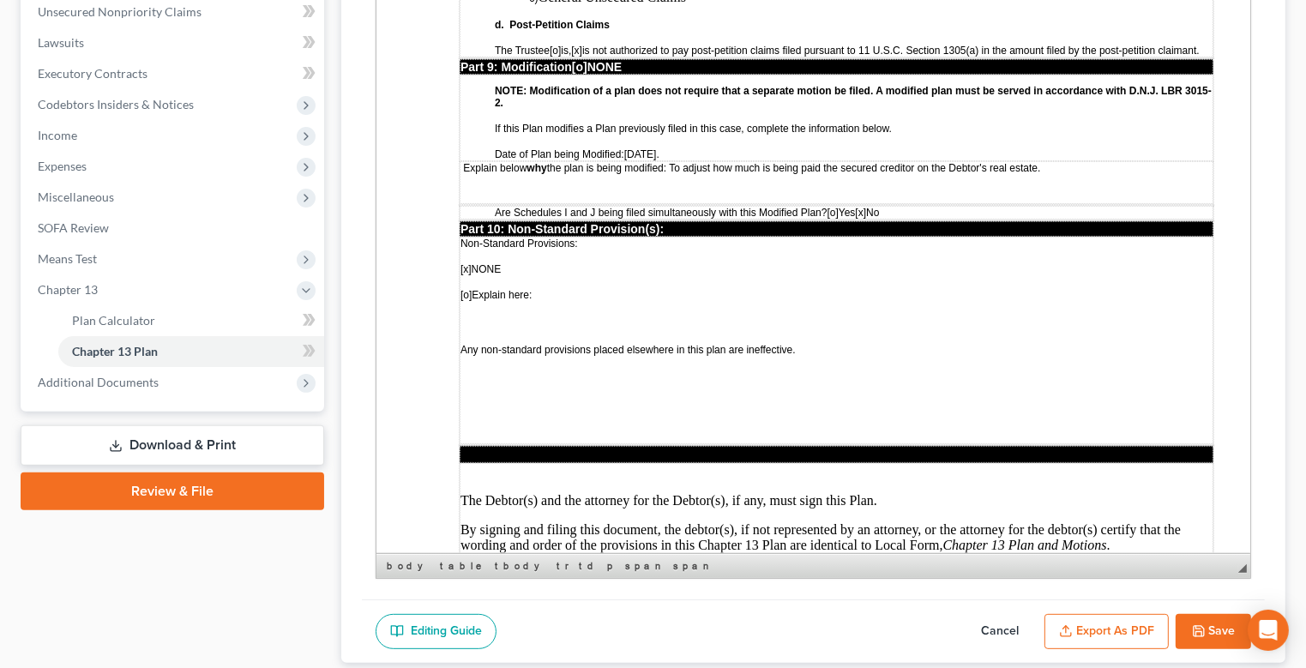
scroll to position [4437, 0]
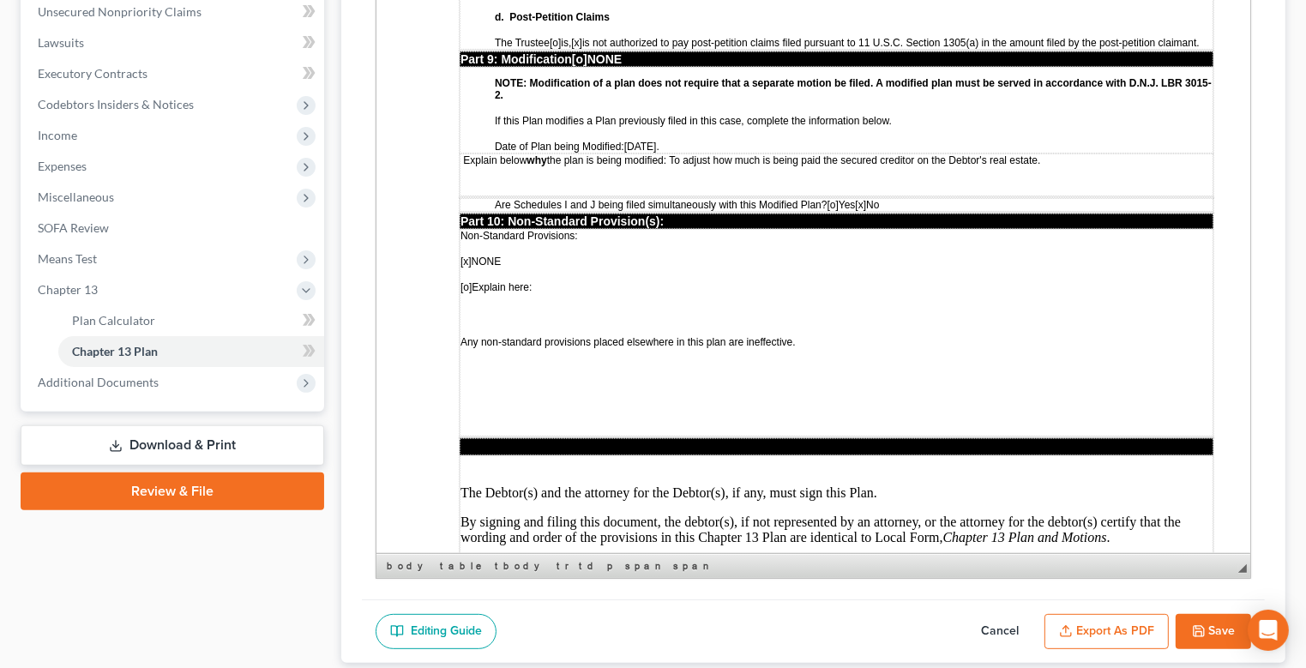
drag, startPoint x: 730, startPoint y: 402, endPoint x: 508, endPoint y: 227, distance: 282.8
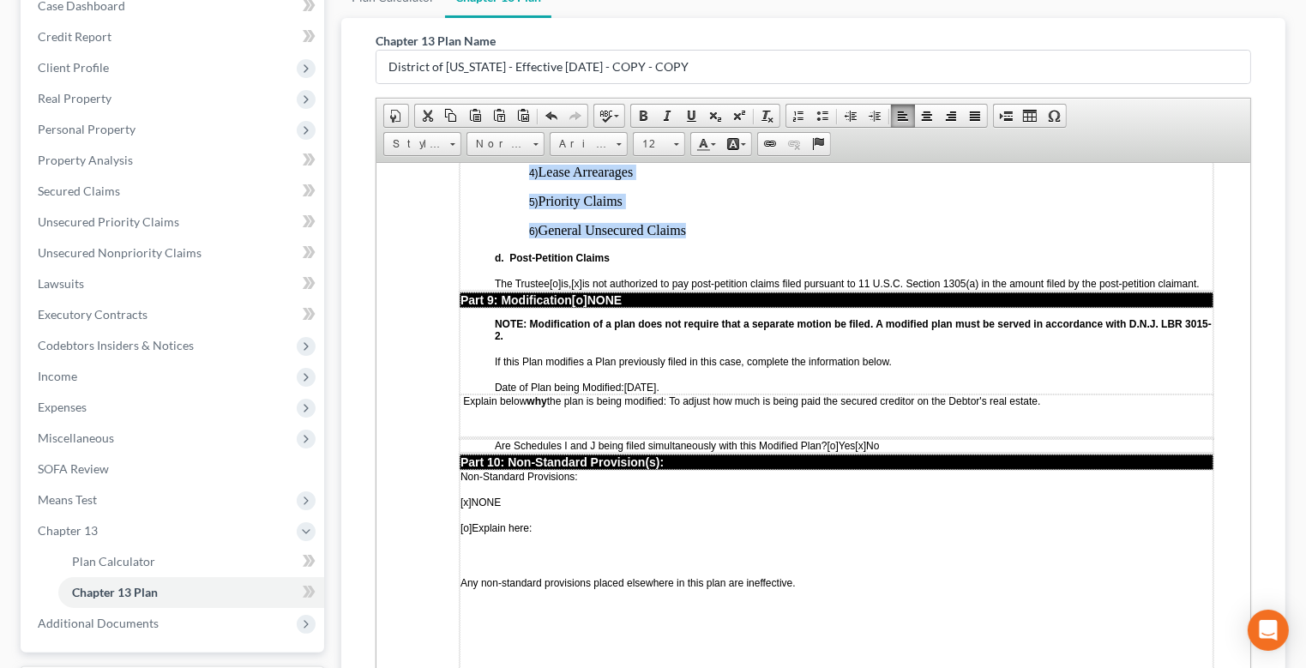
scroll to position [257, 0]
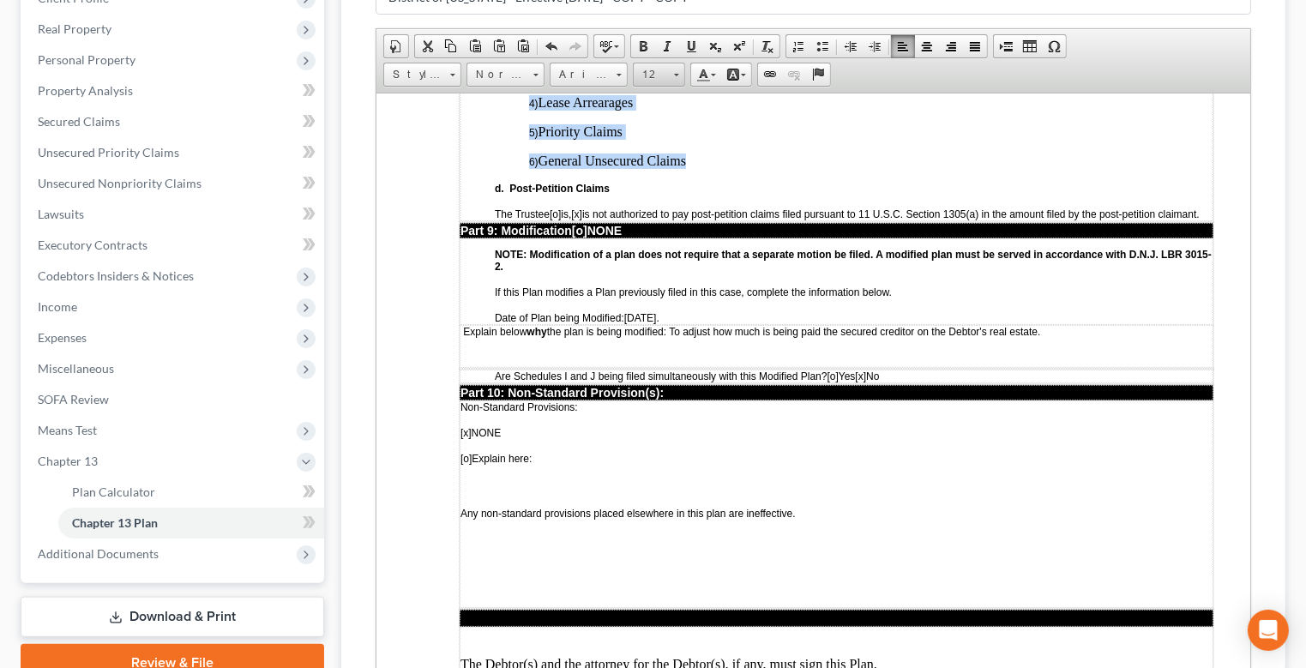
click at [679, 81] on span at bounding box center [676, 72] width 4 height 16
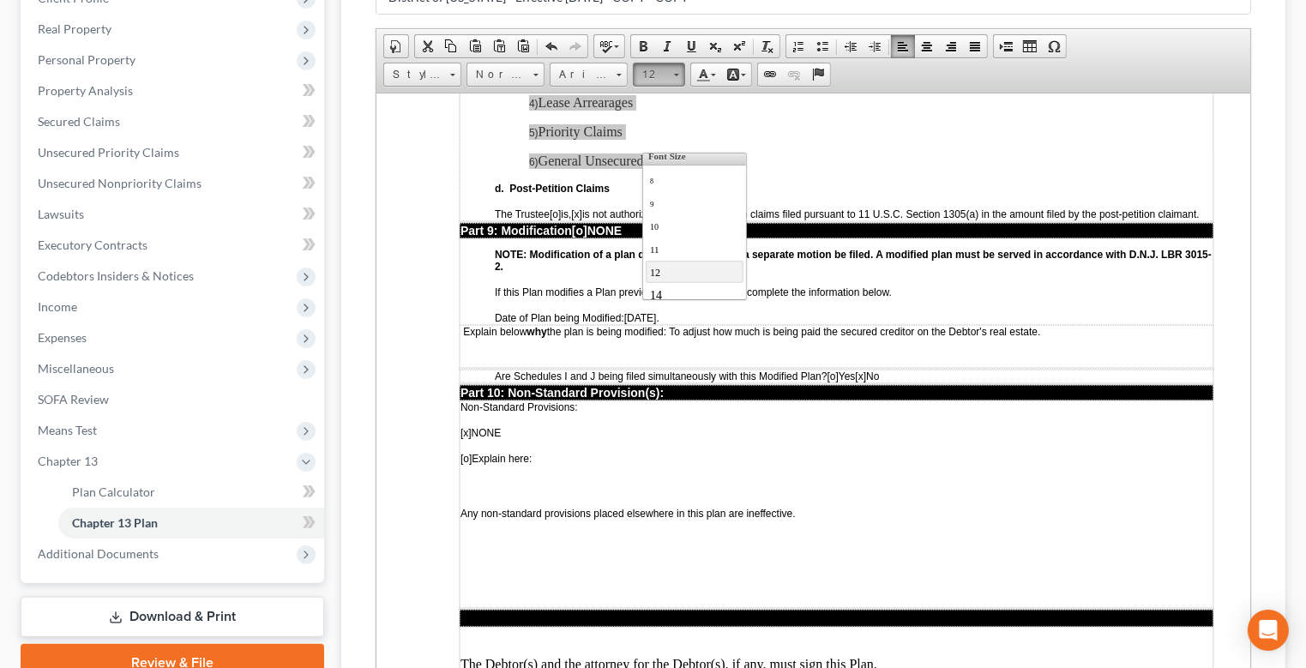
scroll to position [40, 0]
drag, startPoint x: 715, startPoint y: 278, endPoint x: 974, endPoint y: 268, distance: 258.4
click at [715, 271] on link "14" at bounding box center [695, 260] width 98 height 22
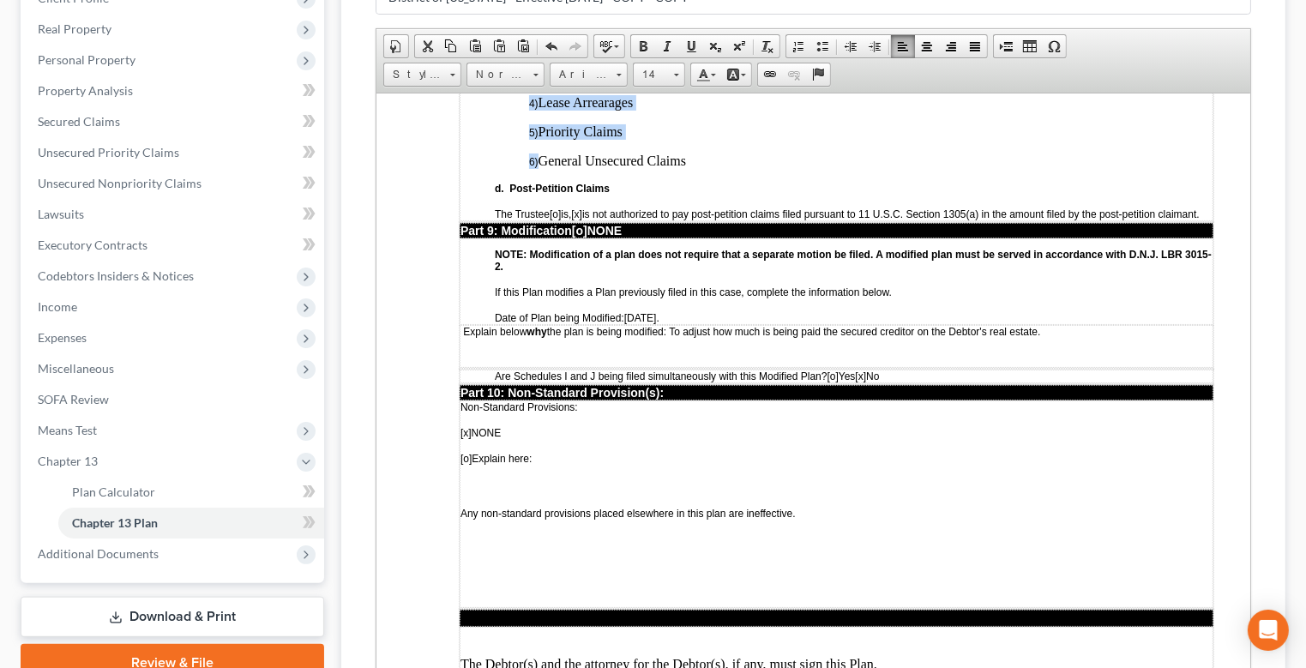
scroll to position [0, 0]
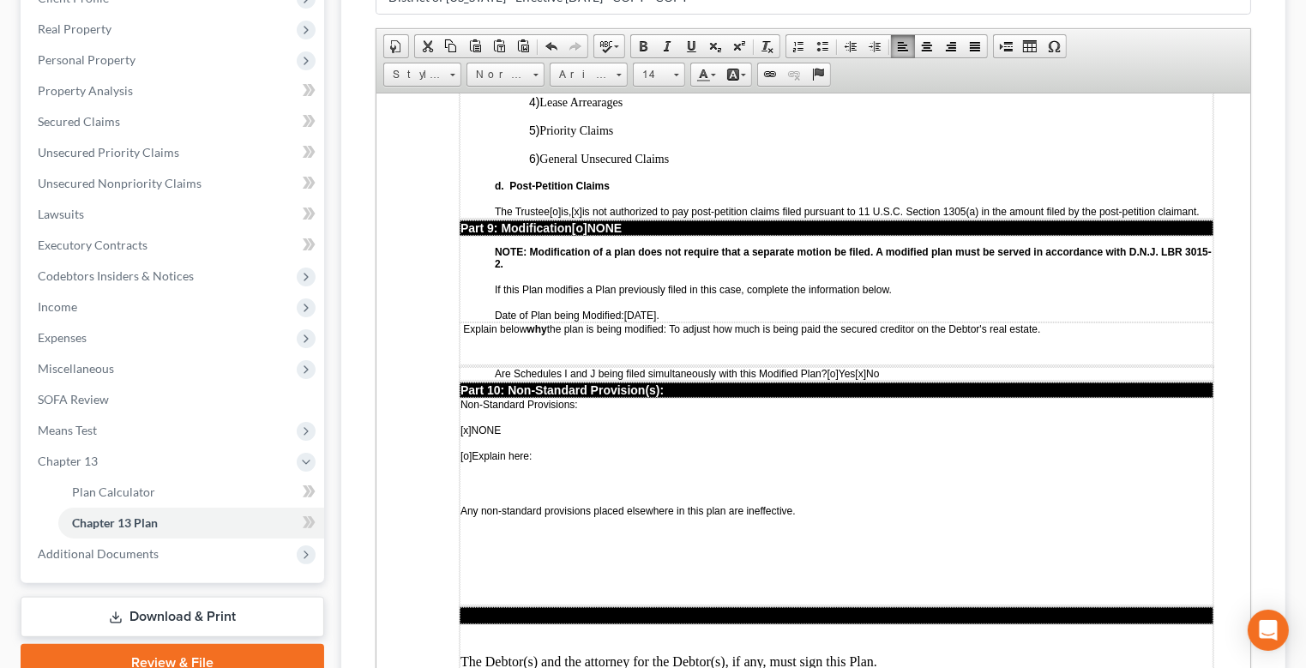
click at [1012, 218] on td "a. Vesting of Property of the Estate [x] Upon confirmation [o] Upon discharge b…" at bounding box center [836, 23] width 754 height 389
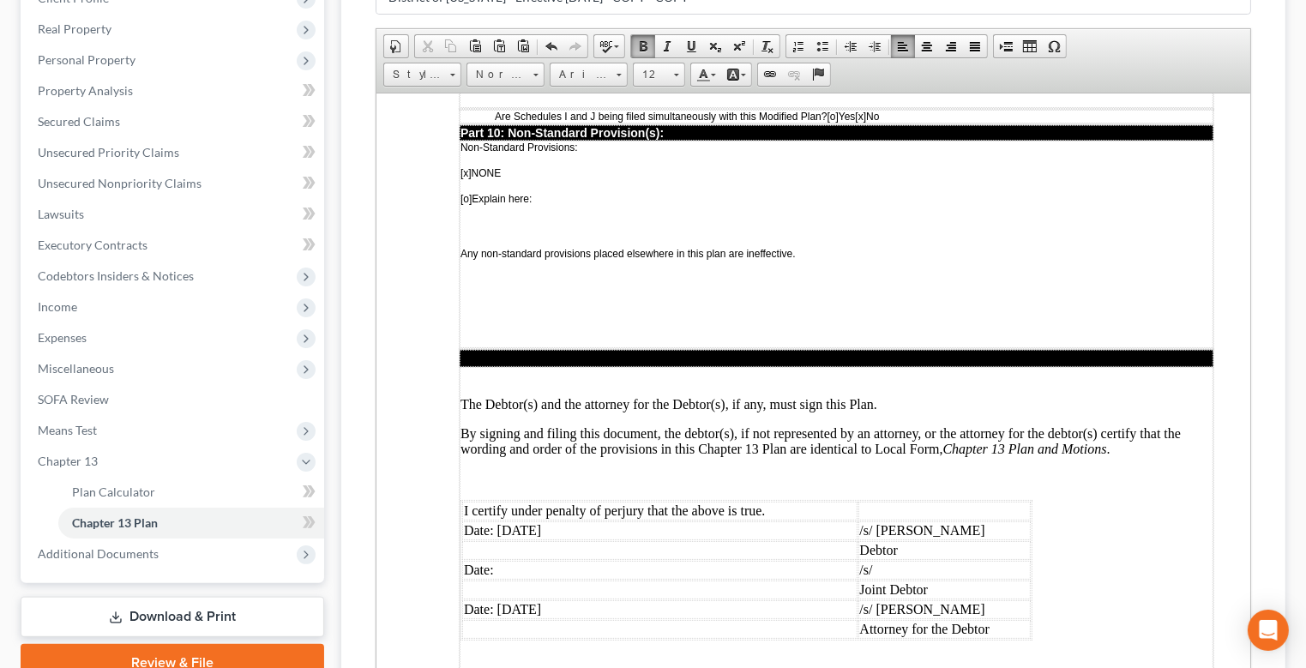
scroll to position [4780, 0]
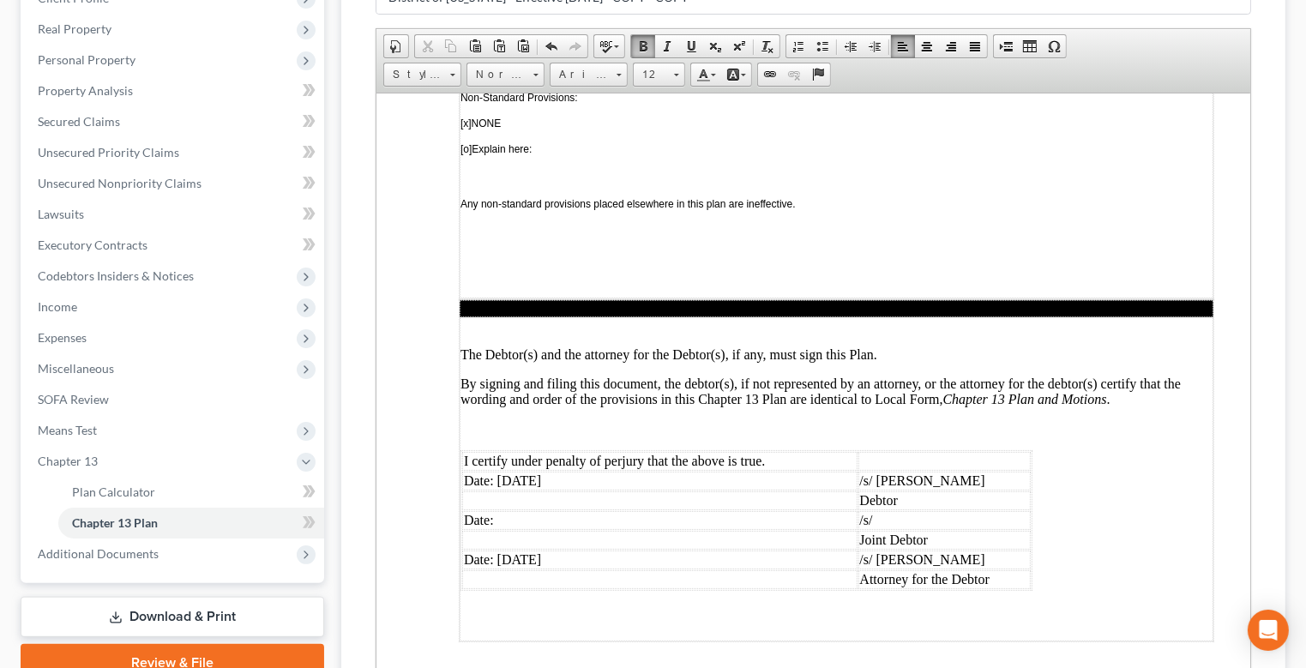
click at [830, 27] on span "Explain below why the plan is being modified: To adjust how much is being paid …" at bounding box center [750, 21] width 577 height 12
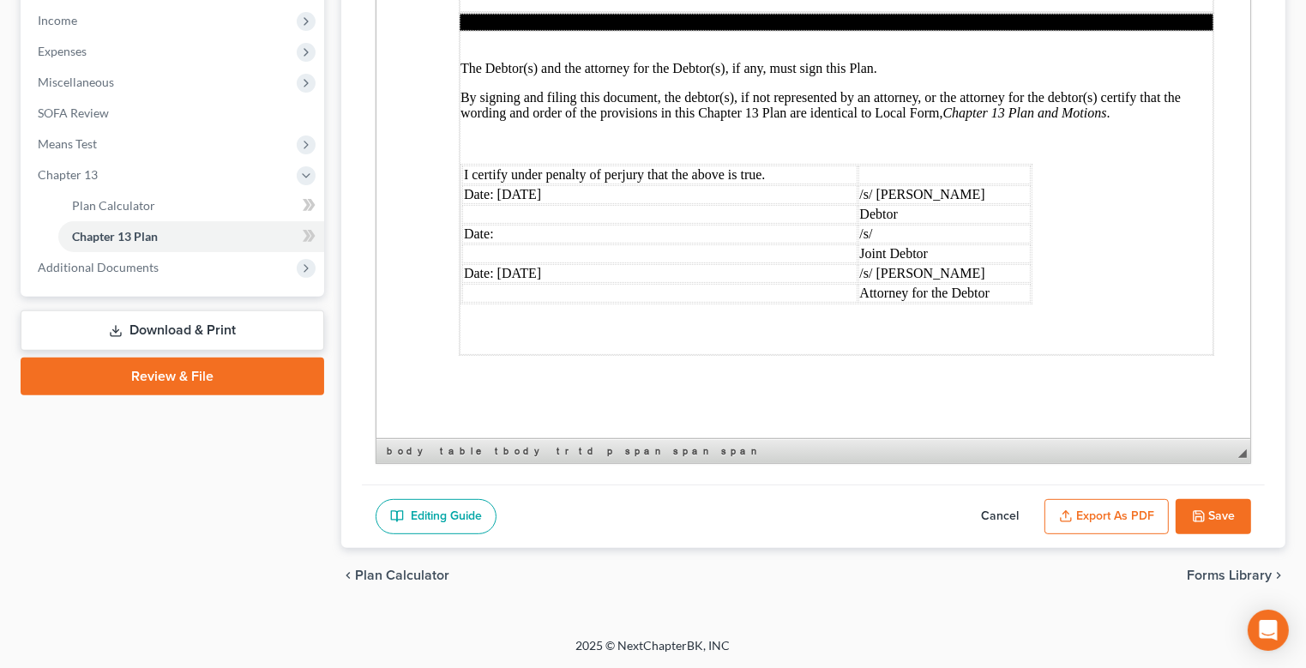
scroll to position [657, 0]
click at [1122, 499] on button "Save" at bounding box center [1213, 517] width 75 height 36
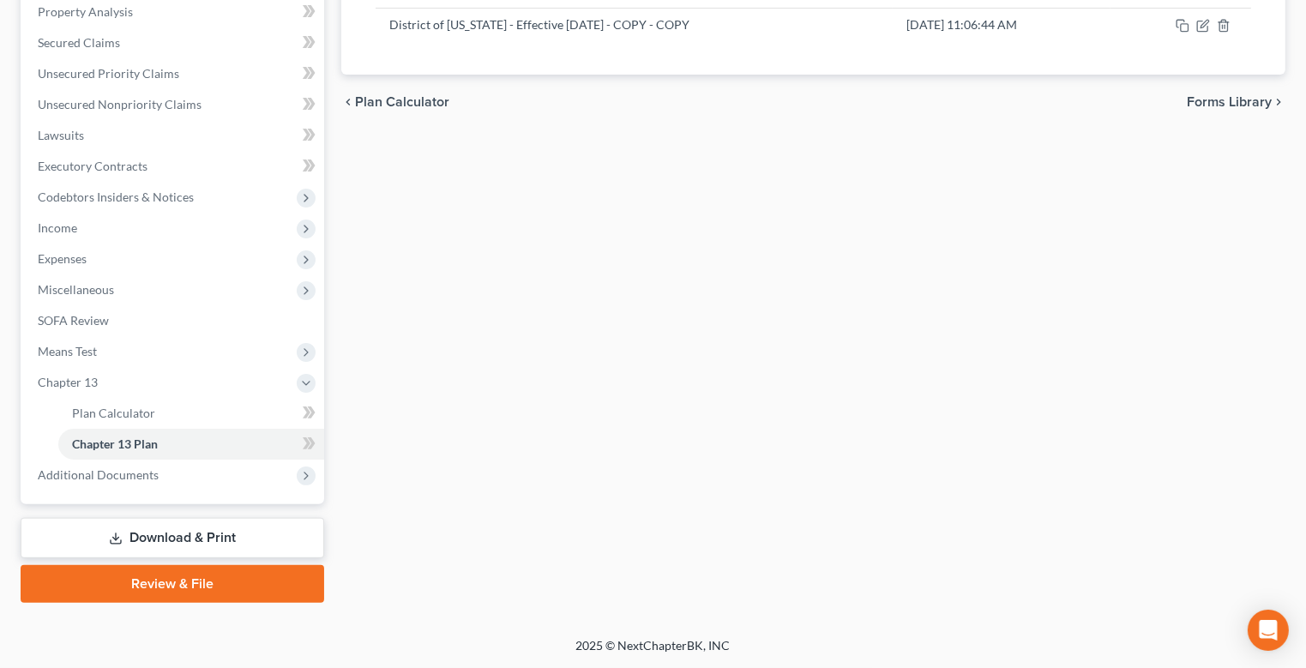
scroll to position [154, 0]
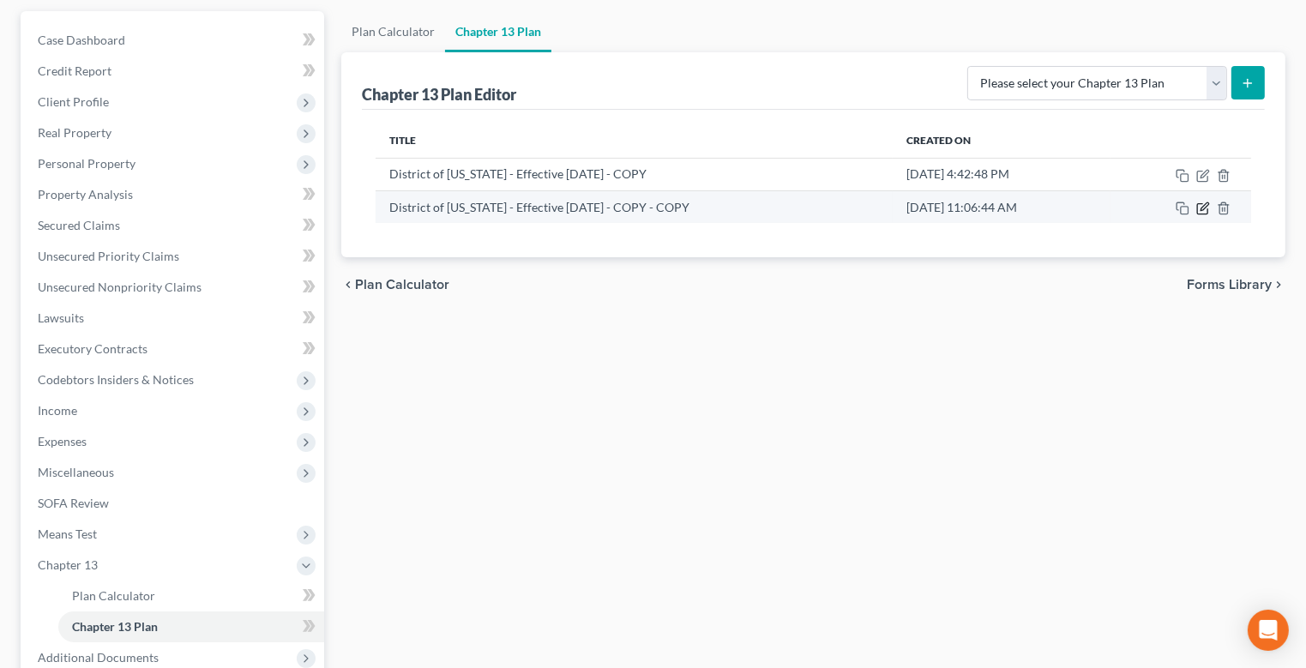
click at [1122, 210] on icon "button" at bounding box center [1205, 206] width 8 height 8
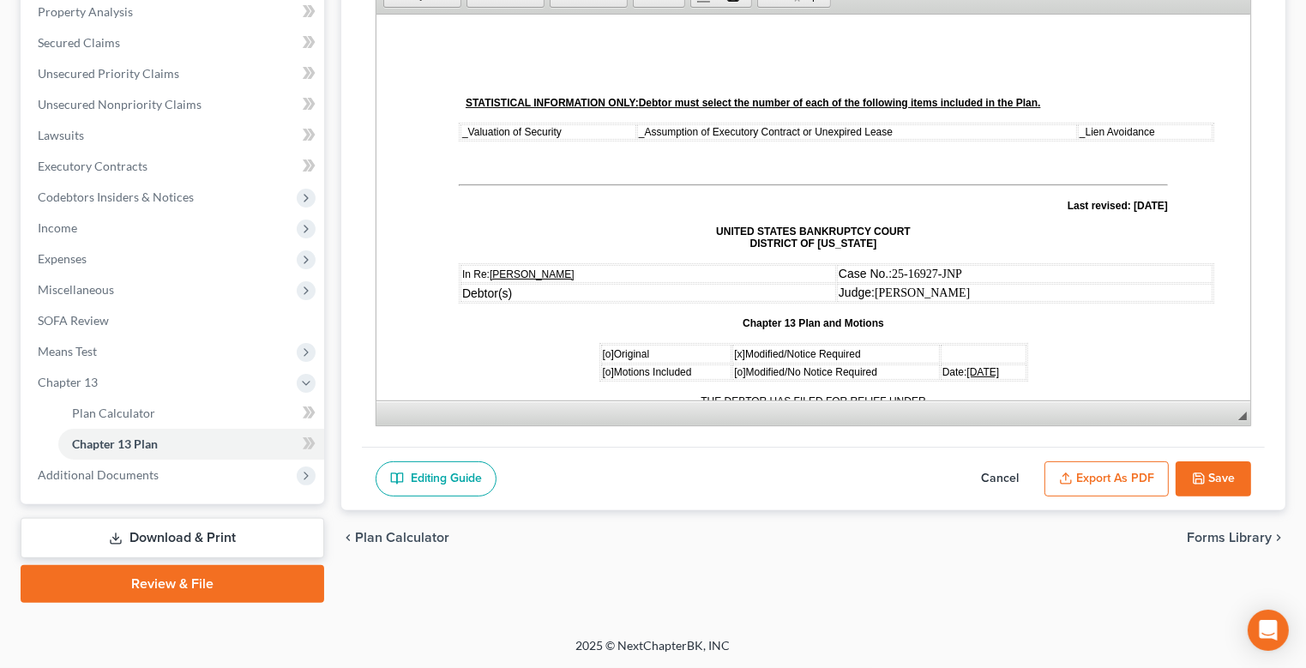
scroll to position [582, 0]
click at [1077, 462] on button "Export as PDF" at bounding box center [1107, 480] width 124 height 36
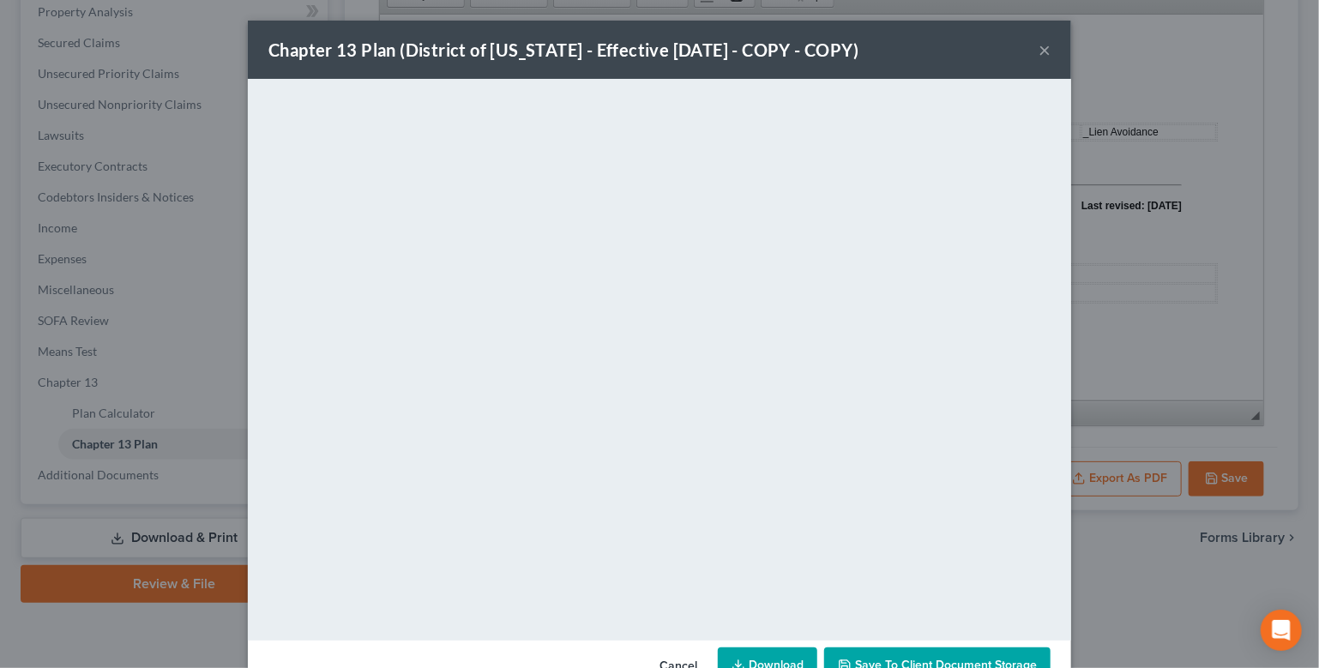
click at [1051, 60] on button "×" at bounding box center [1045, 49] width 12 height 21
